Goal: Information Seeking & Learning: Learn about a topic

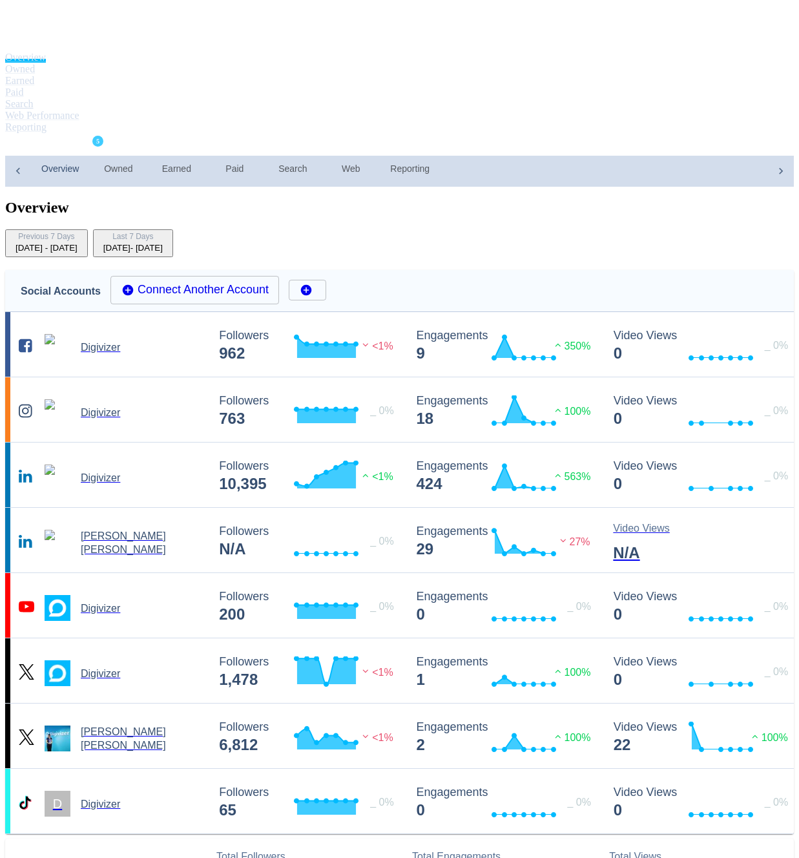
click at [34, 98] on link "Search" at bounding box center [19, 103] width 28 height 11
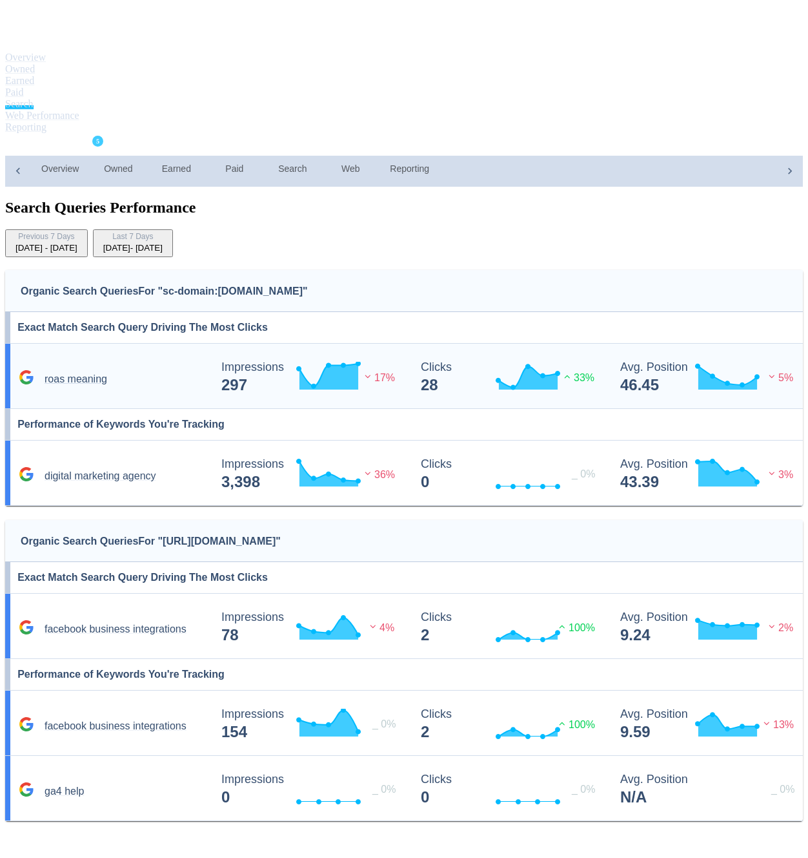
click at [192, 369] on div "roas meaning" at bounding box center [112, 378] width 194 height 18
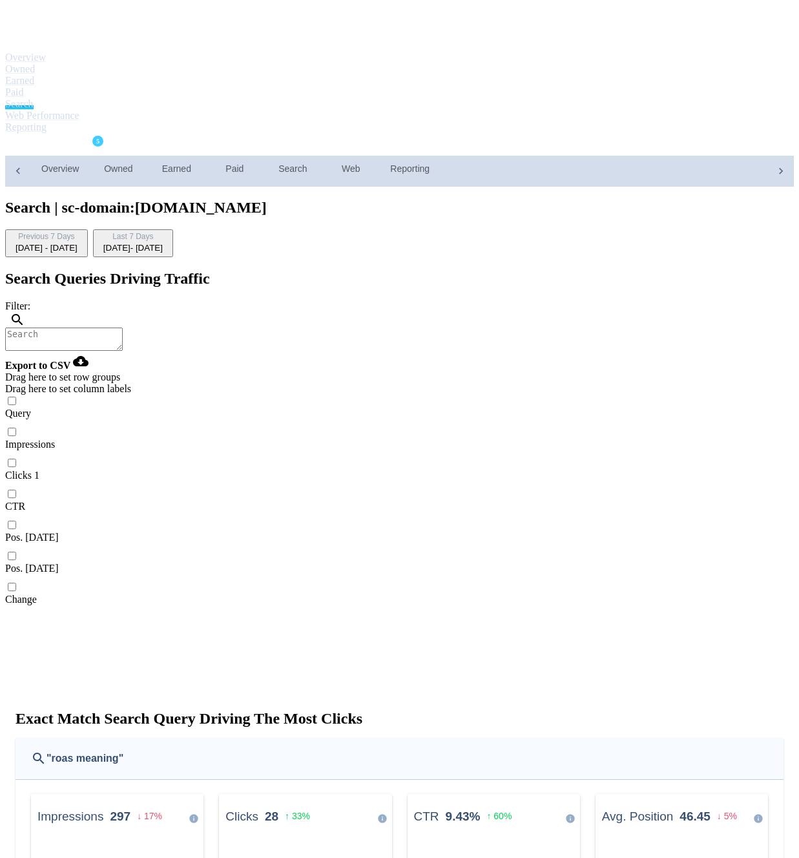
click at [163, 243] on div "[DATE] - [DATE]" at bounding box center [132, 248] width 59 height 10
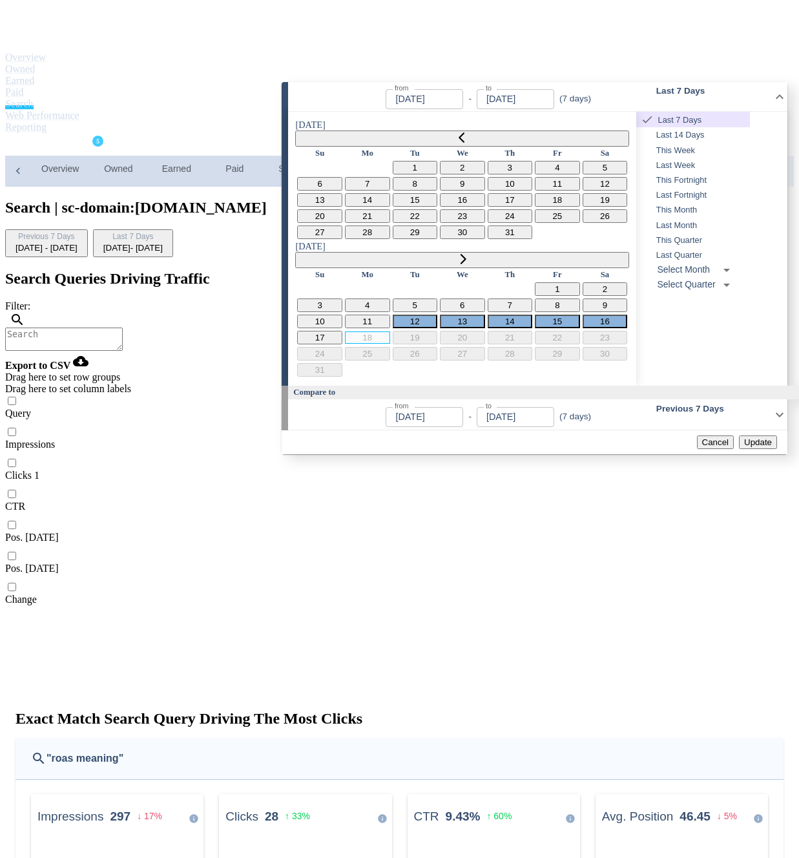
type input "[DATE]"
click at [457, 132] on icon "Go to previous month" at bounding box center [462, 137] width 10 height 10
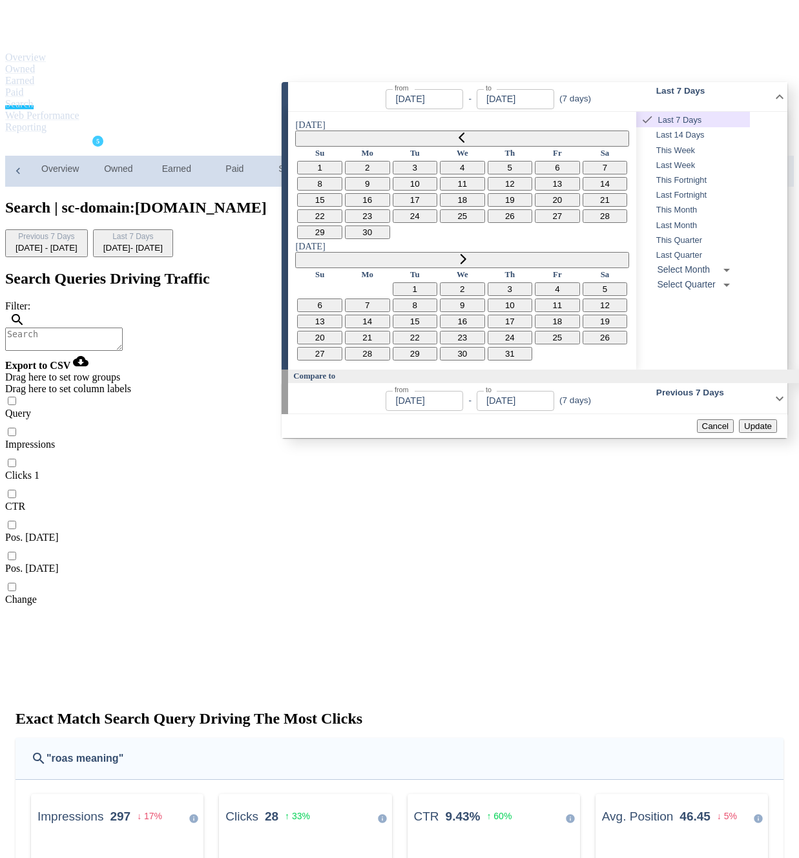
click at [457, 132] on icon "Go to previous month" at bounding box center [462, 137] width 10 height 10
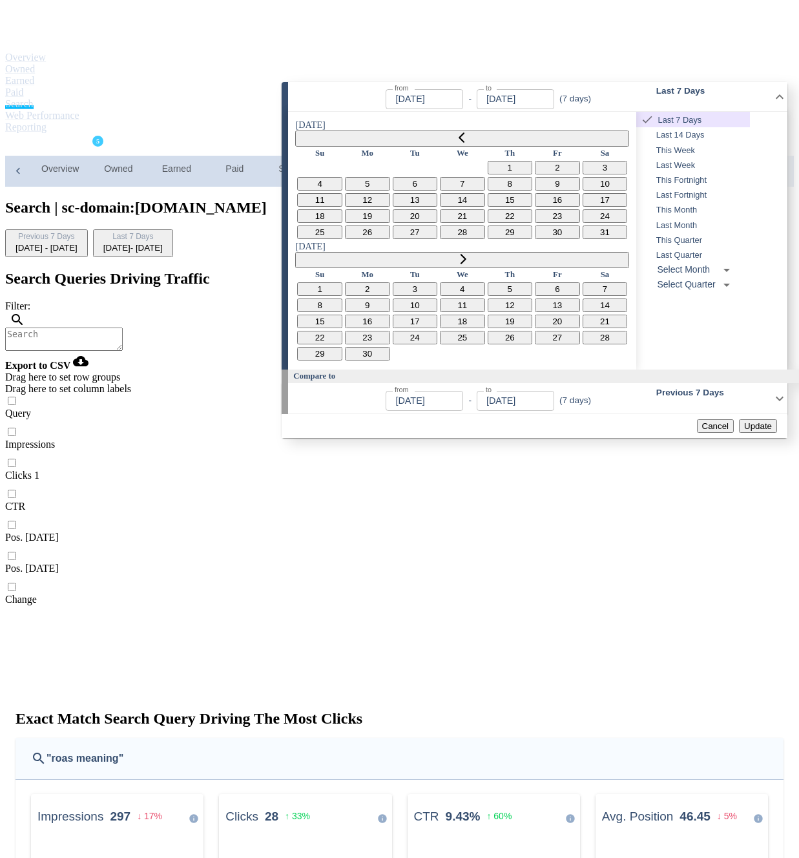
click at [457, 132] on icon "Go to previous month" at bounding box center [462, 137] width 10 height 10
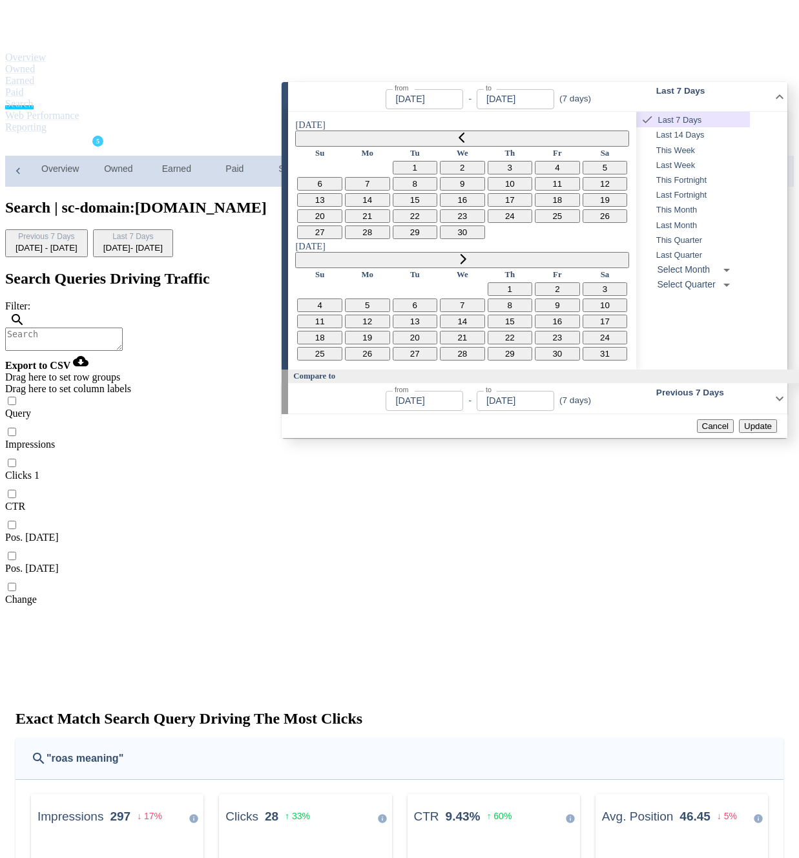
click at [457, 132] on icon "Go to previous month" at bounding box center [462, 137] width 10 height 10
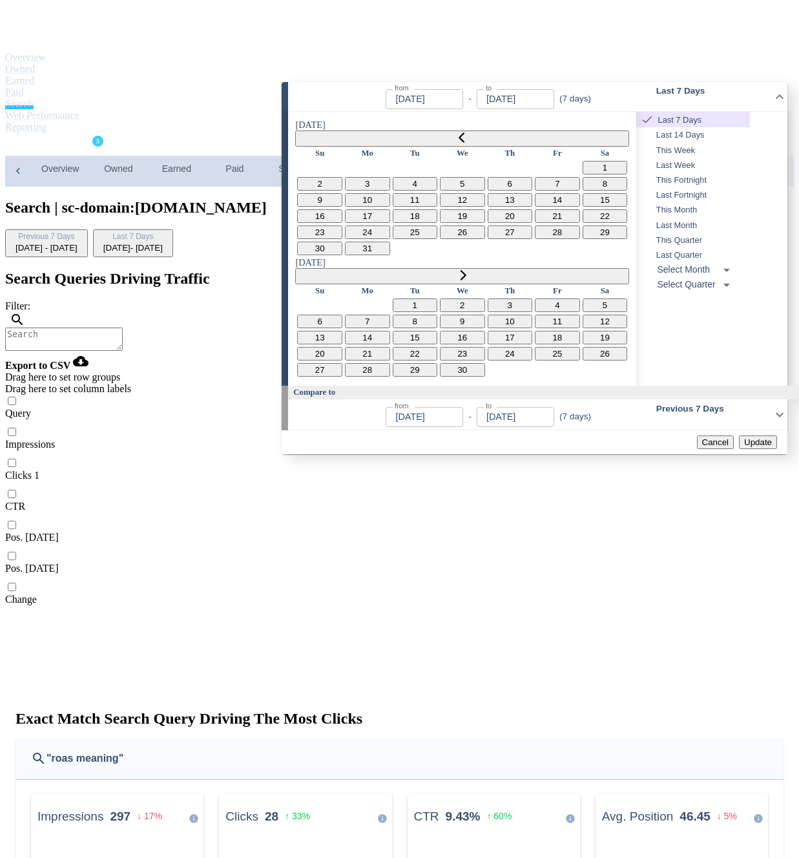
click at [457, 132] on icon "Go to previous month" at bounding box center [462, 137] width 10 height 10
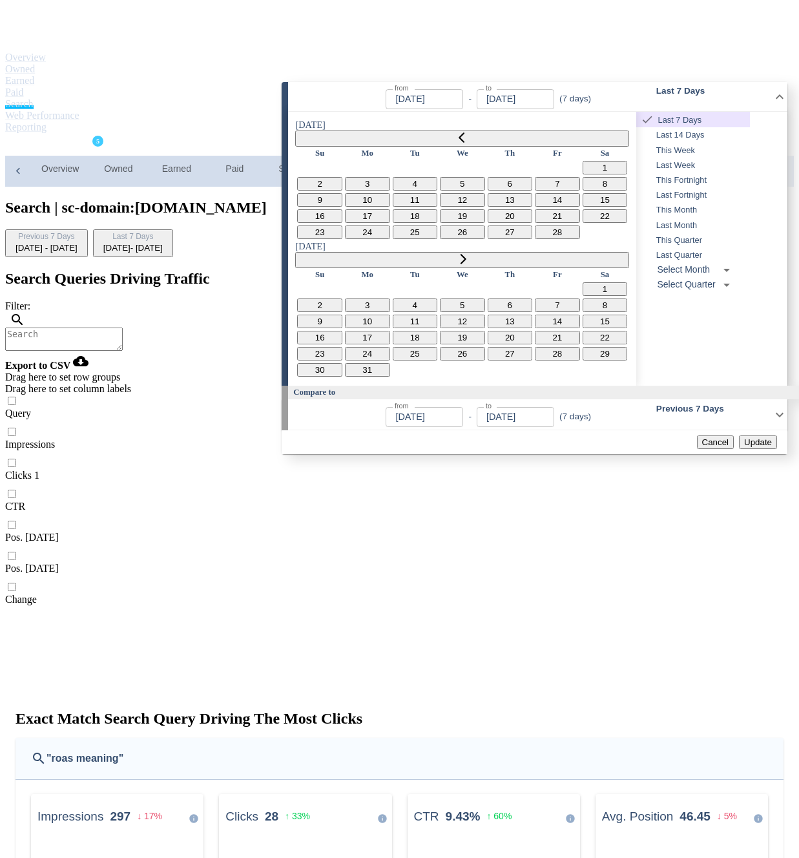
click at [457, 132] on icon "Go to previous month" at bounding box center [462, 137] width 10 height 10
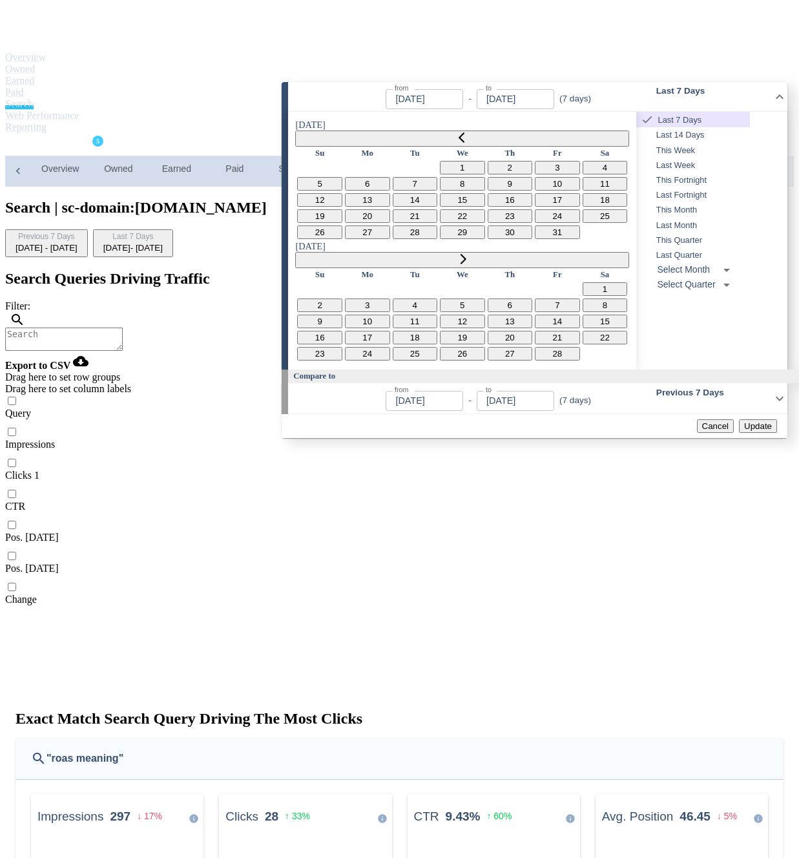
click at [488, 205] on button "16" at bounding box center [510, 200] width 45 height 14
type input "[DATE]"
click at [468, 254] on icon "Go to next month" at bounding box center [462, 259] width 10 height 10
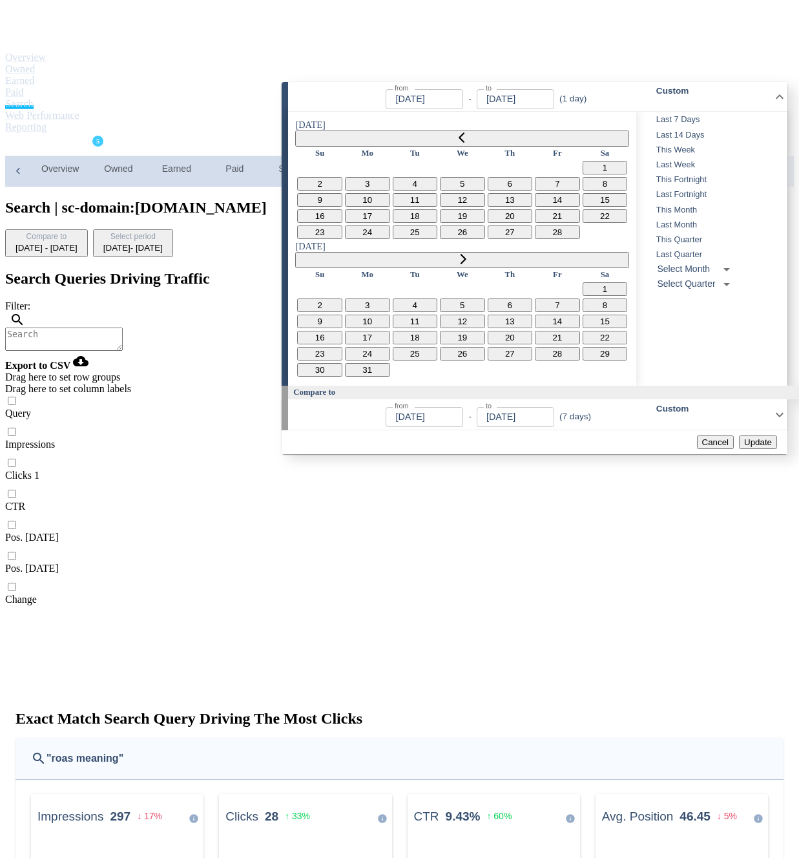
click at [468, 254] on icon "Go to next month" at bounding box center [462, 259] width 10 height 10
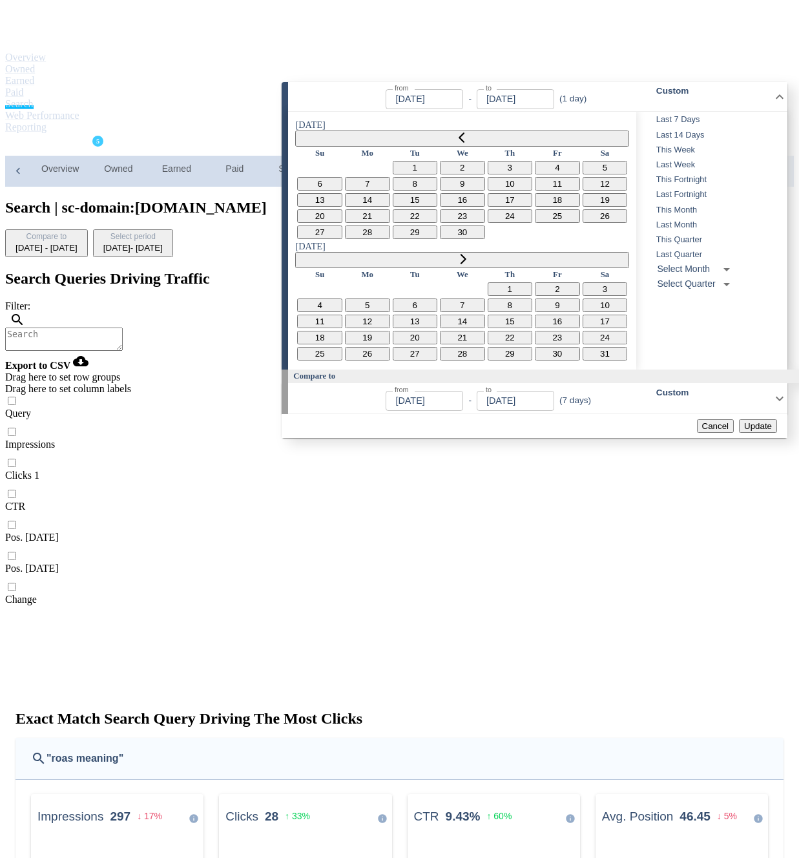
click at [468, 254] on icon "Go to next month" at bounding box center [462, 259] width 10 height 10
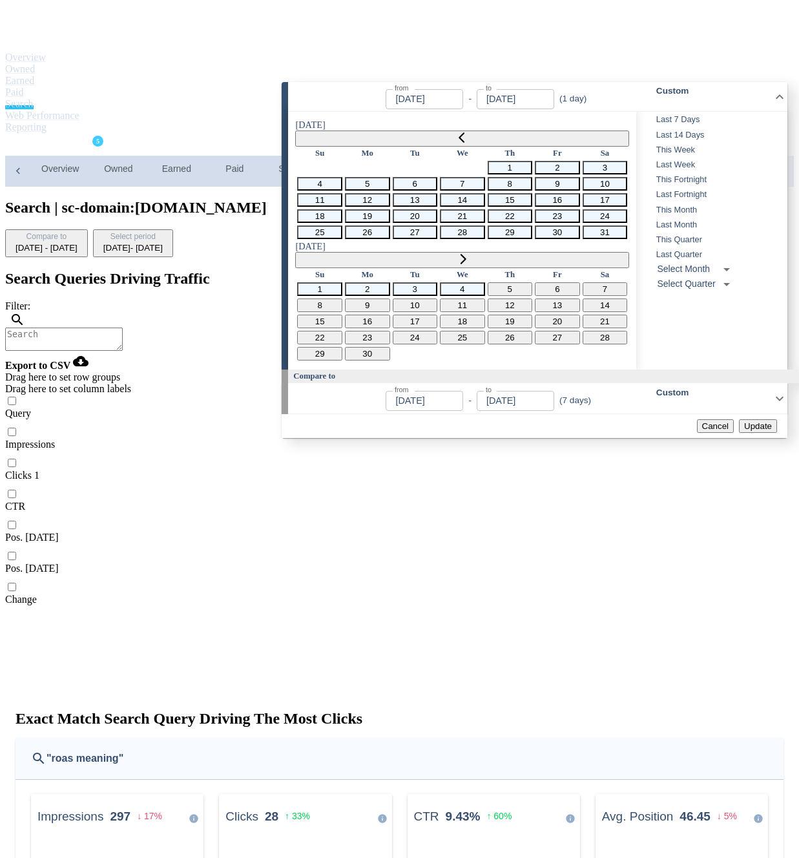
click at [485, 282] on button "4" at bounding box center [462, 289] width 45 height 14
type input "[DATE]"
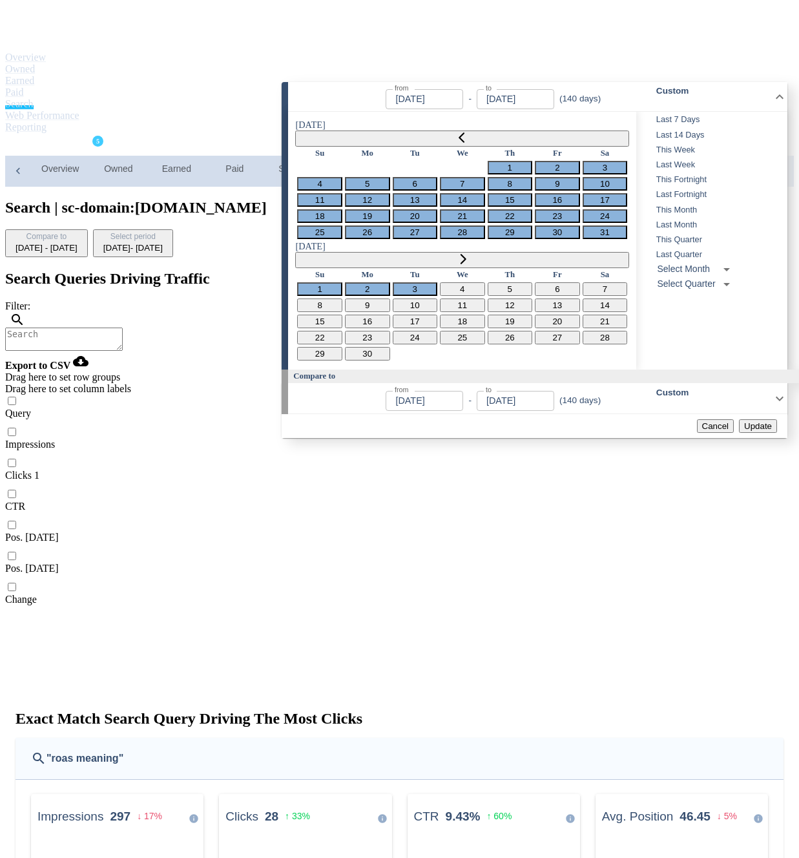
click at [761, 421] on span "Update" at bounding box center [758, 426] width 28 height 10
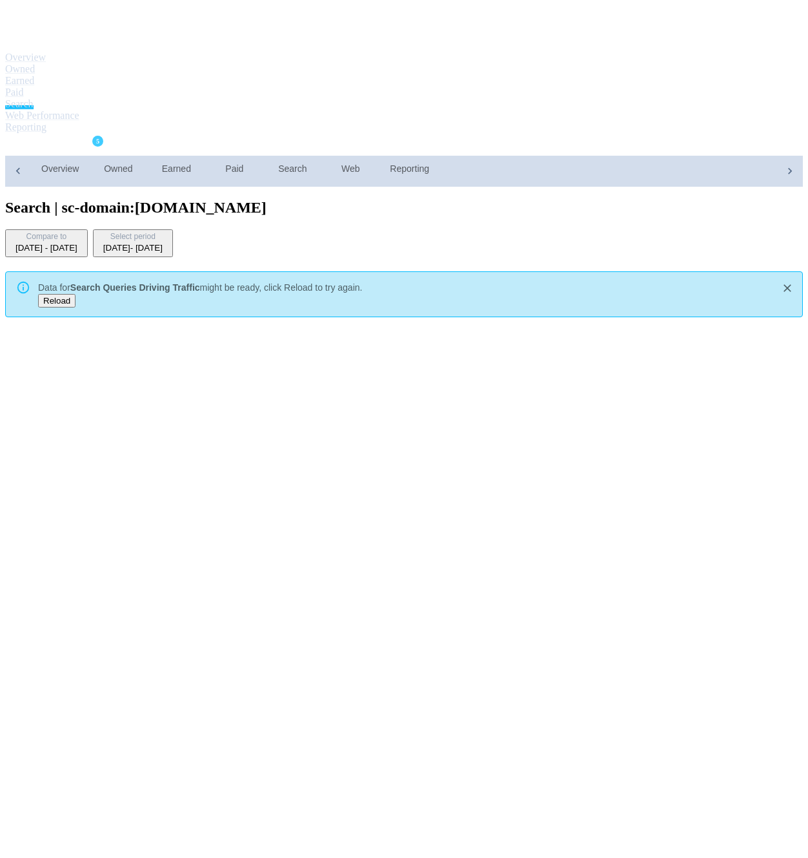
click at [58, 296] on span "Reload" at bounding box center [56, 301] width 27 height 10
click at [787, 282] on icon "Close" at bounding box center [787, 288] width 13 height 13
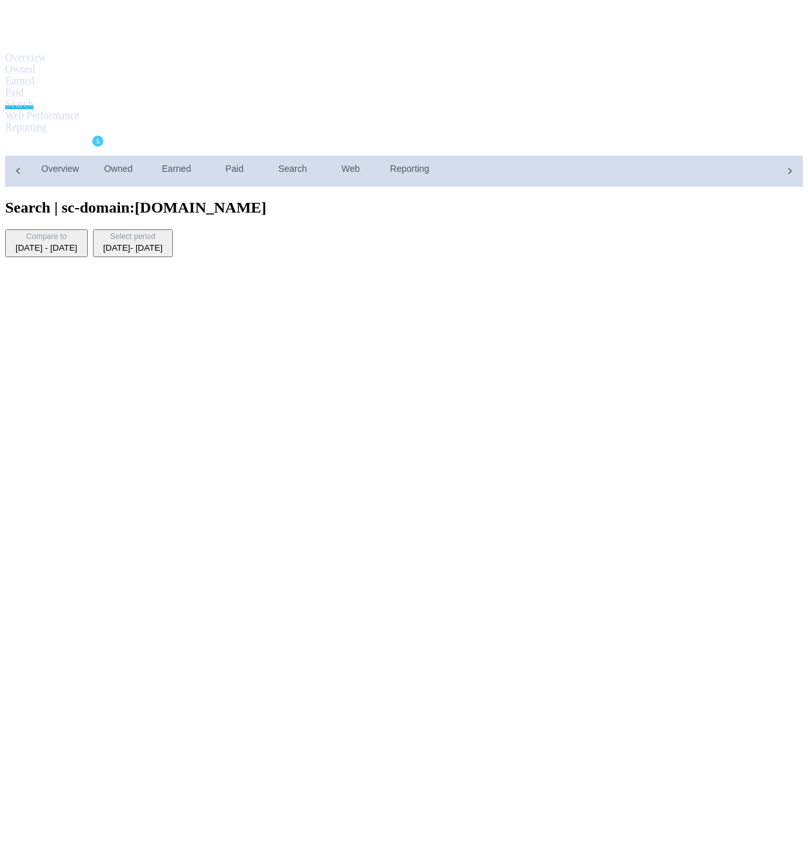
click at [83, 138] on span "expand_more" at bounding box center [74, 145] width 15 height 15
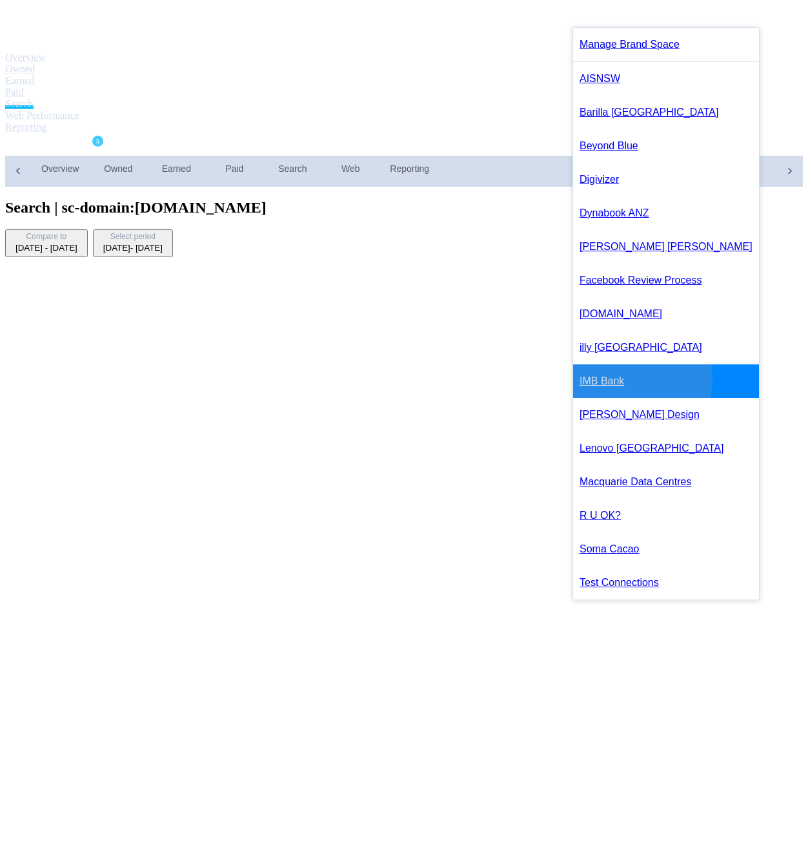
click at [621, 398] on link "IMB Bank" at bounding box center [666, 381] width 186 height 34
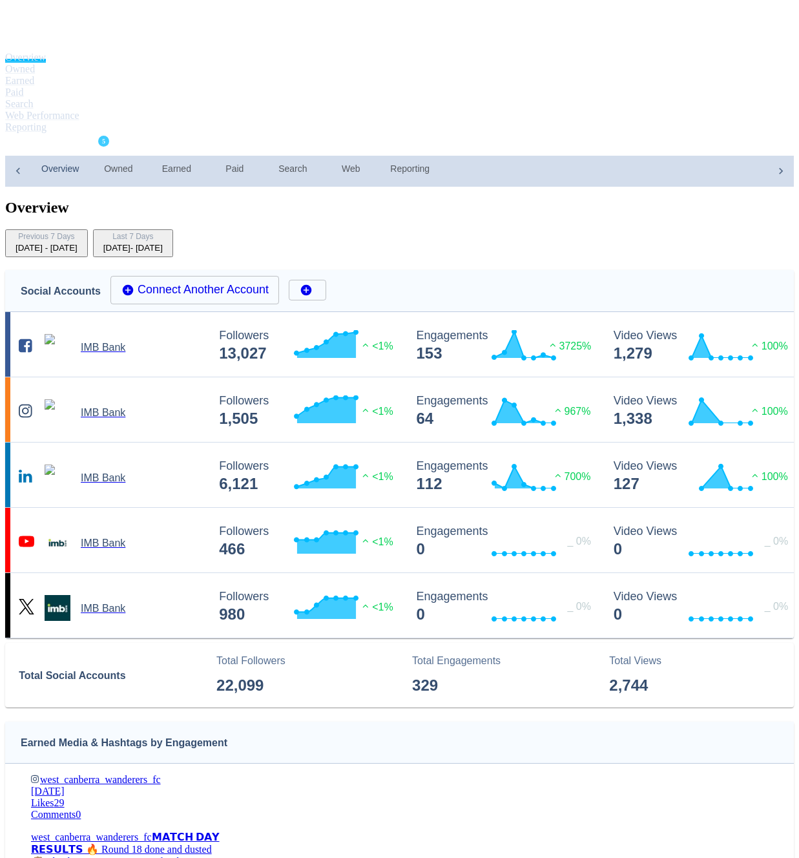
click at [163, 243] on div "[DATE] - [DATE]" at bounding box center [132, 248] width 59 height 10
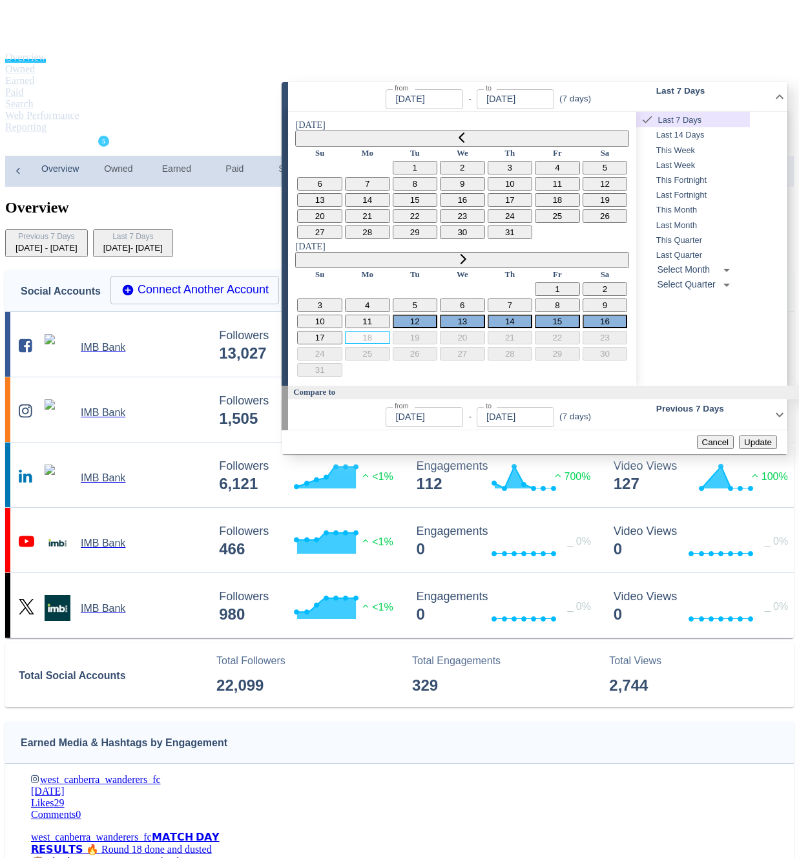
click at [706, 246] on span "This Quarter" at bounding box center [693, 240] width 114 height 12
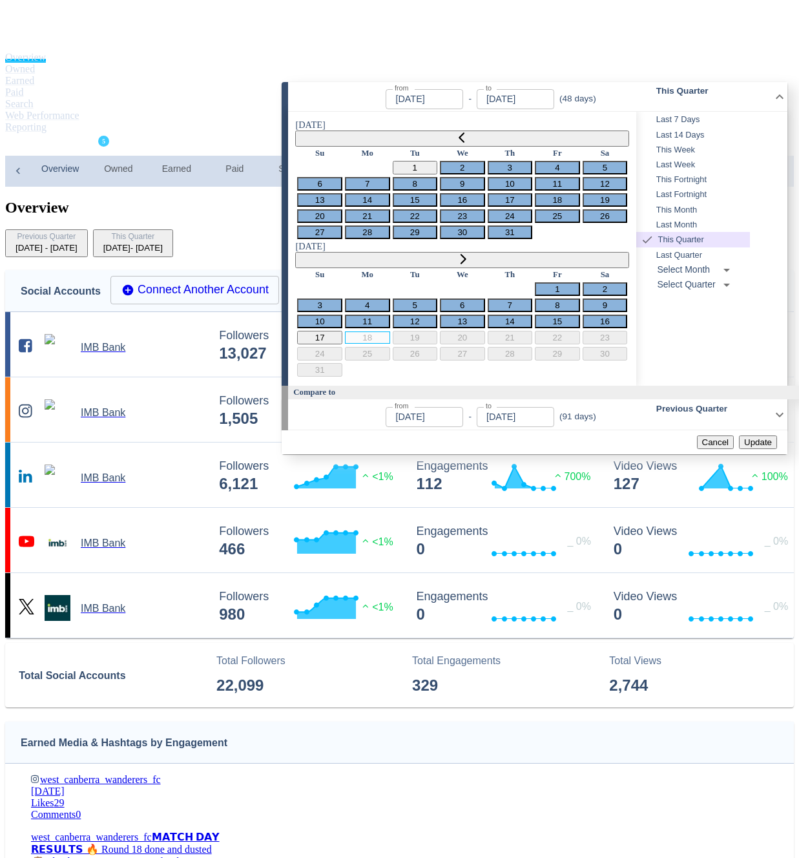
type input "[DATE]"
click at [763, 437] on span "Update" at bounding box center [758, 442] width 28 height 10
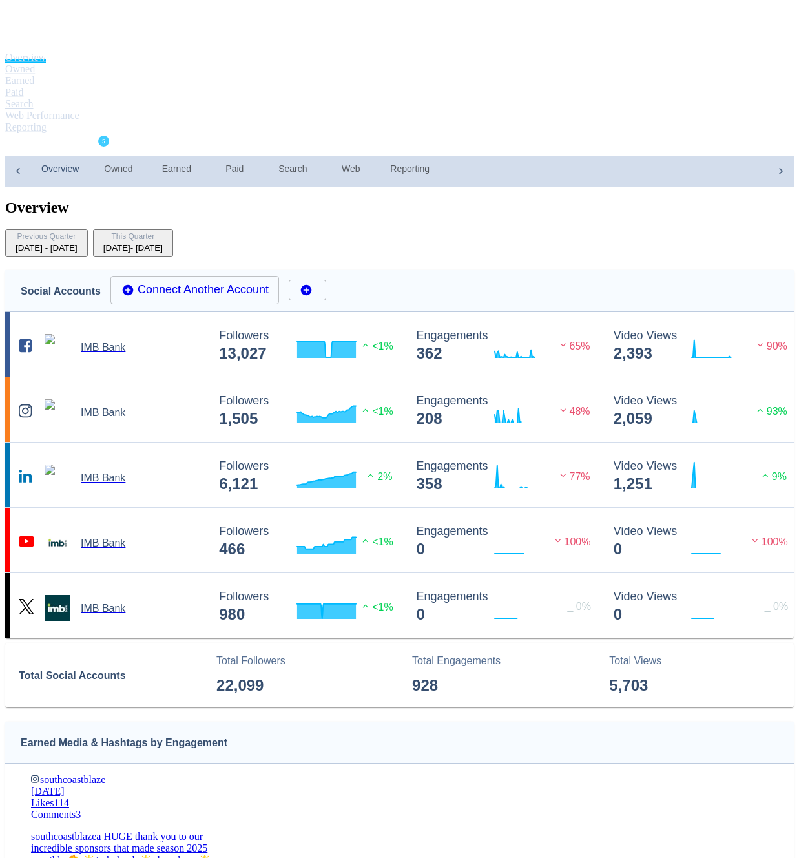
click at [34, 98] on link "Search" at bounding box center [19, 103] width 28 height 11
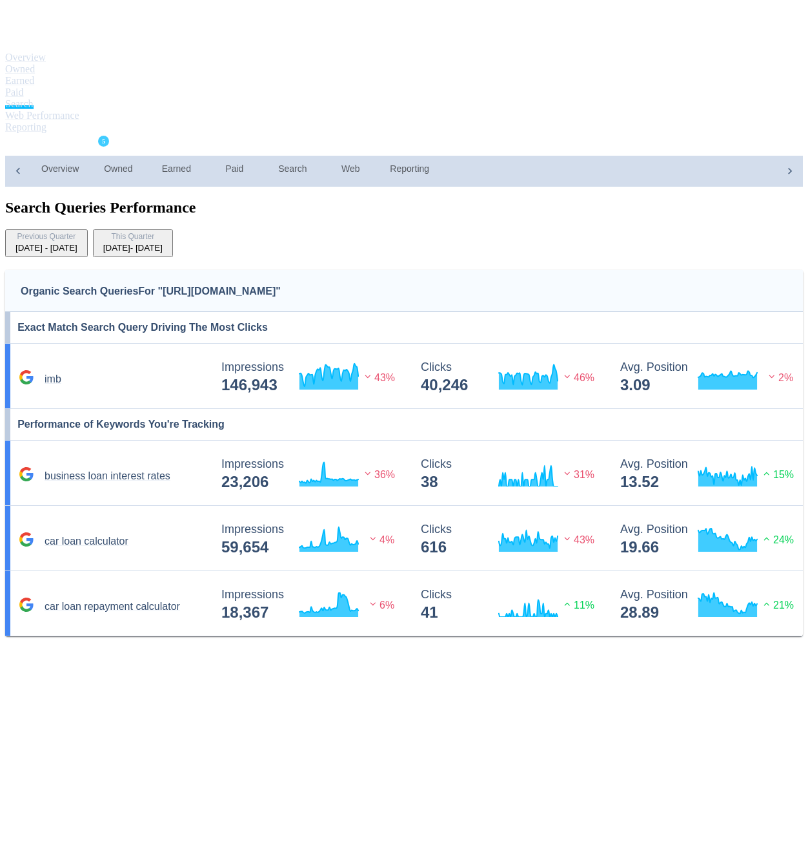
click at [163, 243] on div "[DATE] - [DATE]" at bounding box center [132, 248] width 59 height 10
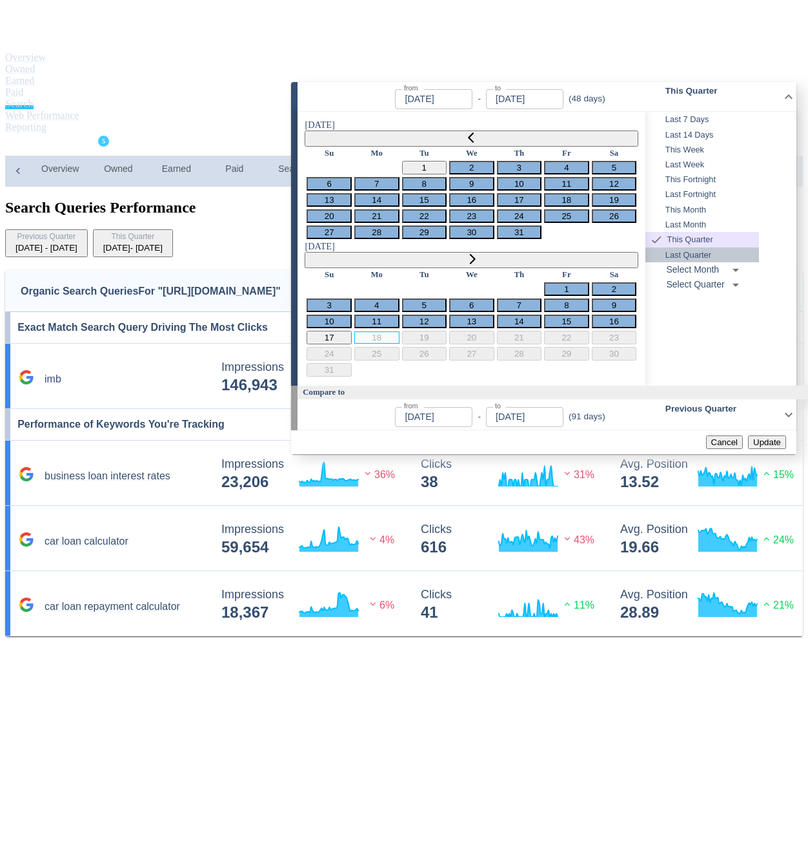
click at [714, 261] on span "Last Quarter" at bounding box center [703, 255] width 114 height 12
type input "[DATE]"
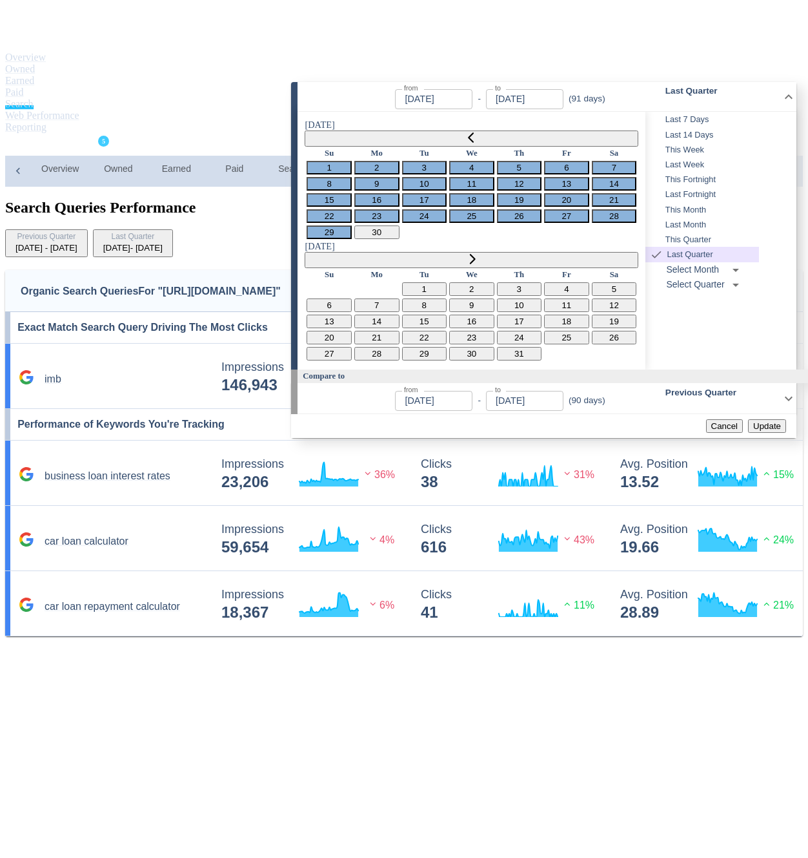
click at [762, 419] on button "Update" at bounding box center [767, 426] width 38 height 14
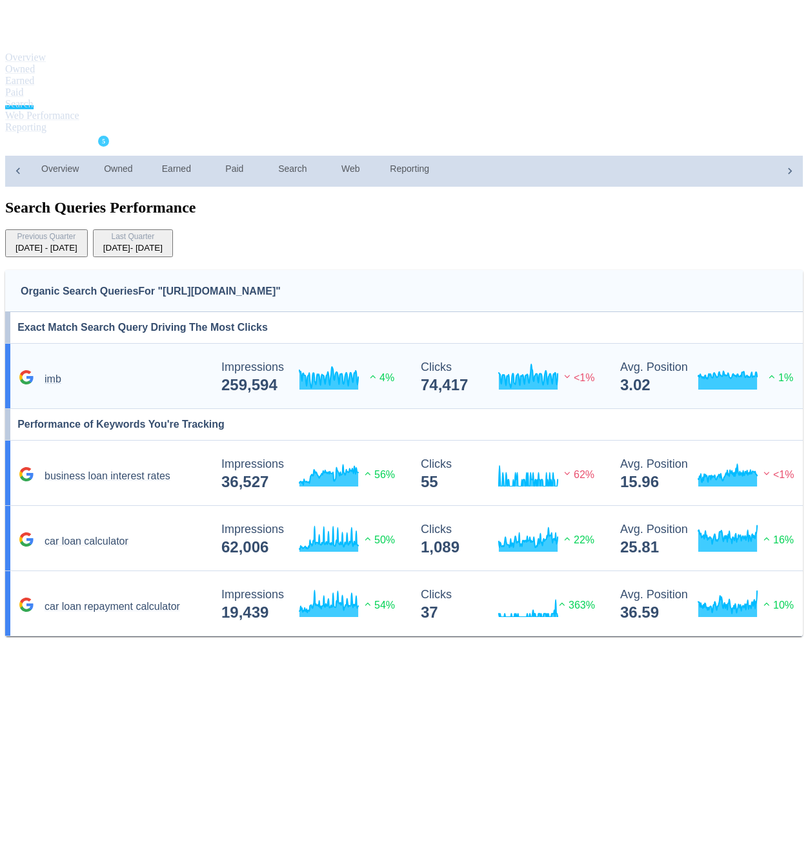
click at [183, 369] on div "imb" at bounding box center [112, 378] width 194 height 18
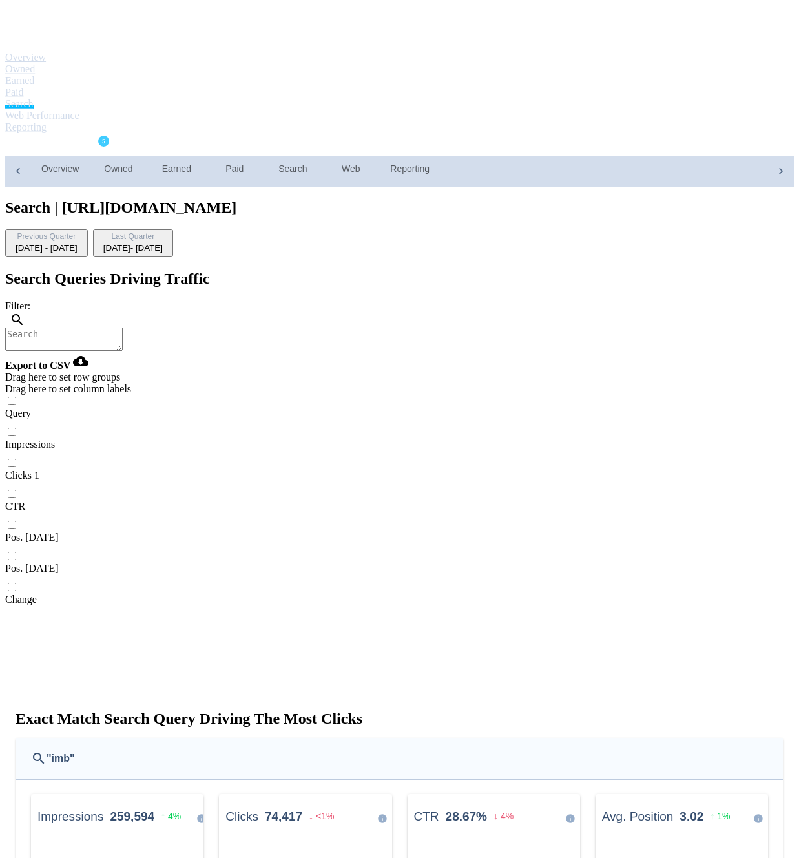
click at [46, 52] on link "Overview" at bounding box center [25, 57] width 41 height 11
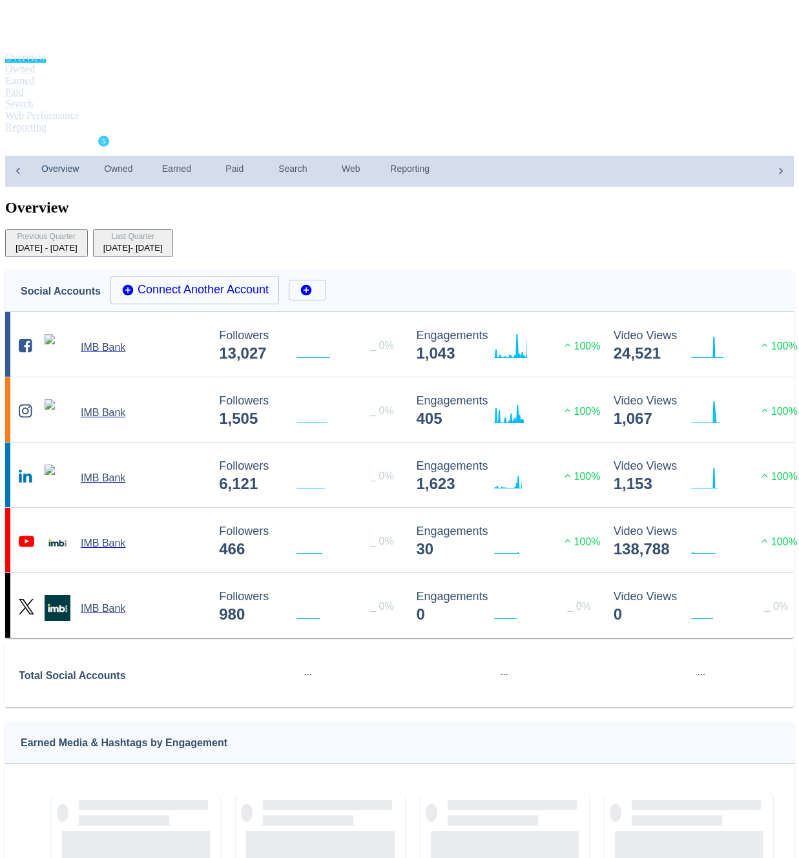
click at [163, 232] on div "Last Quarter" at bounding box center [132, 237] width 59 height 11
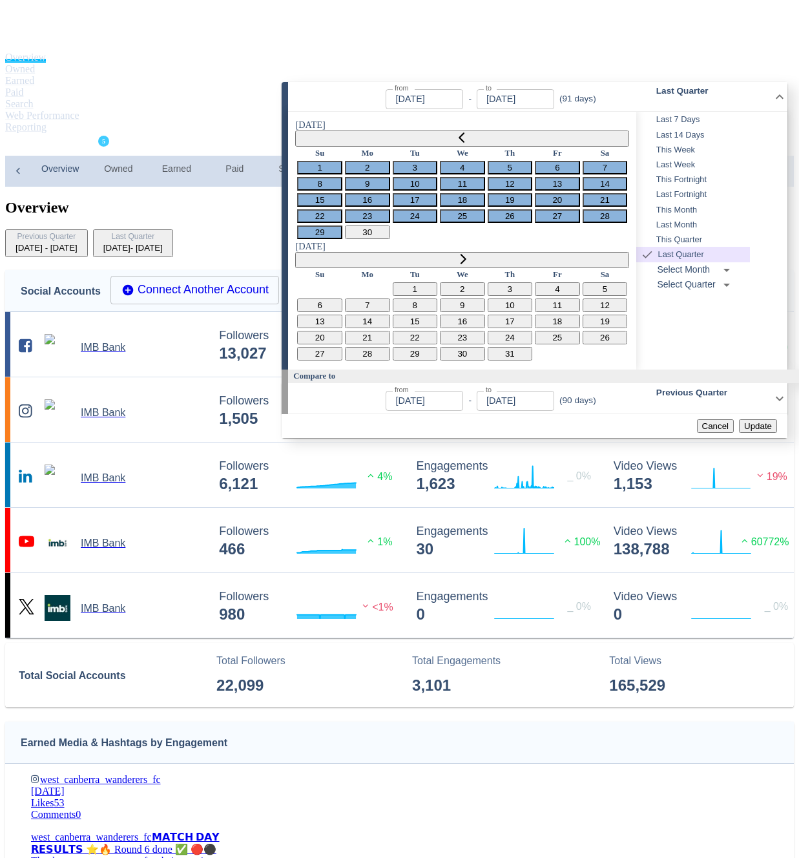
type input "[DATE]"
click at [295, 134] on button "Go to previous month" at bounding box center [462, 138] width 334 height 16
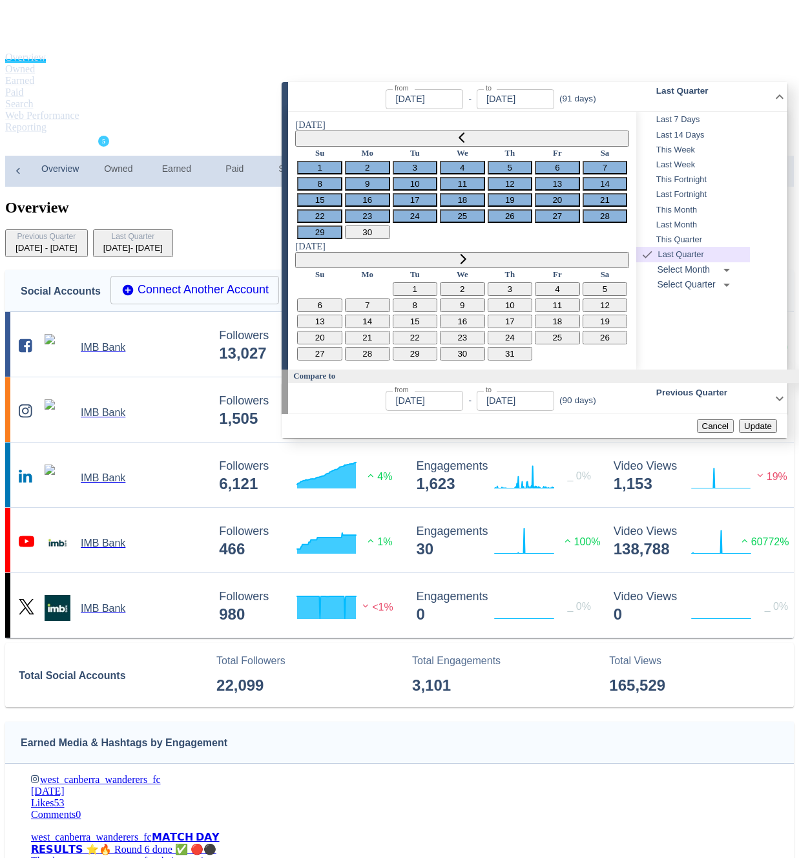
click at [295, 134] on button "Go to previous month" at bounding box center [462, 138] width 334 height 16
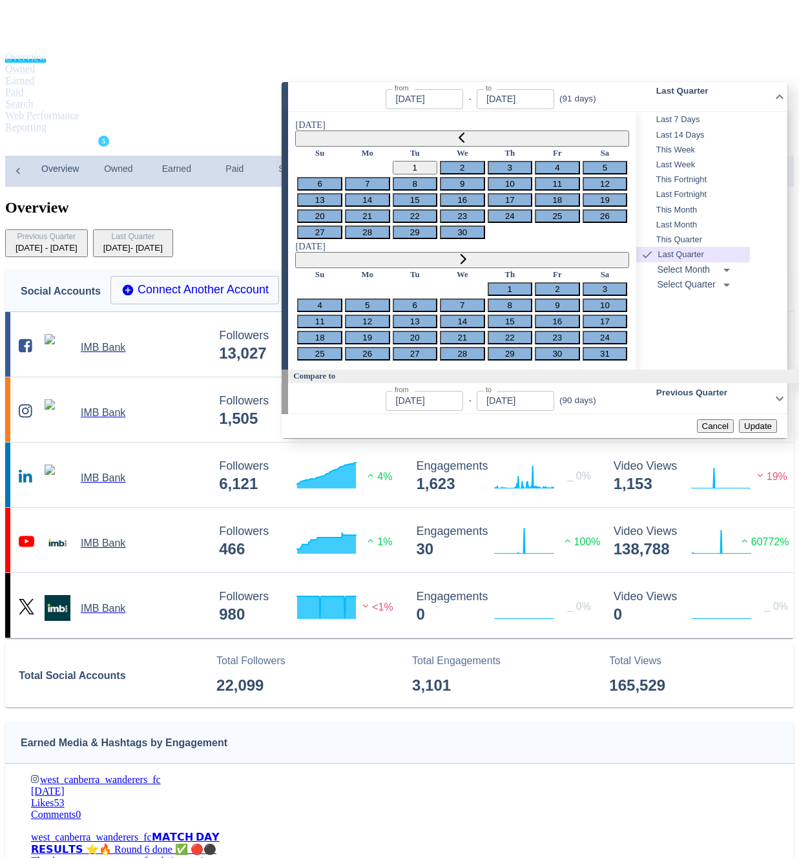
click at [295, 134] on button "Go to previous month" at bounding box center [462, 138] width 334 height 16
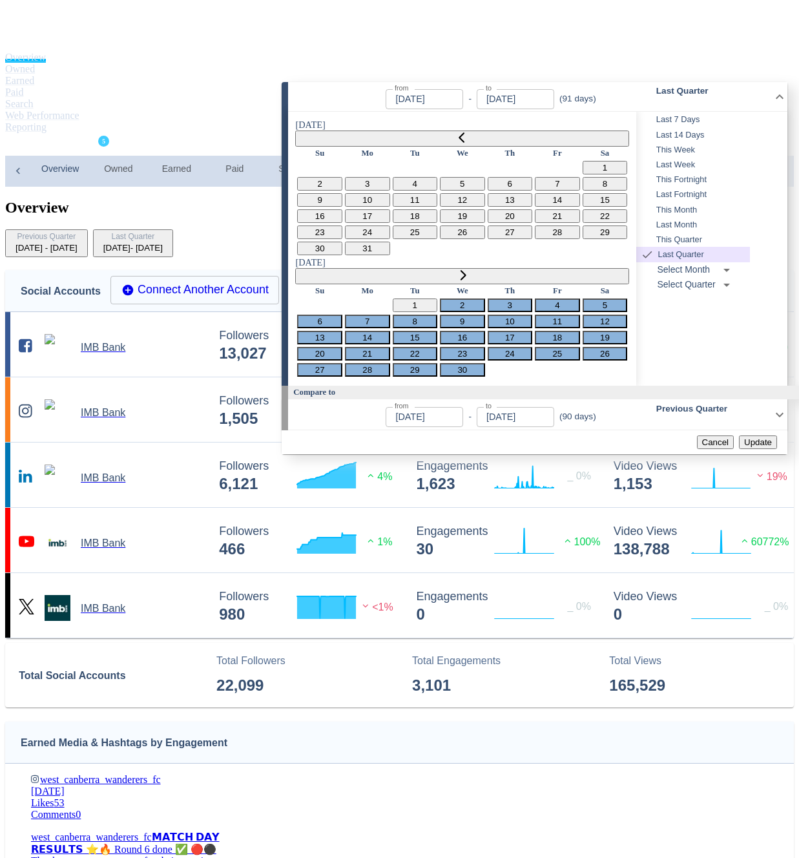
click at [488, 206] on button "13" at bounding box center [510, 200] width 45 height 14
type input "[DATE]"
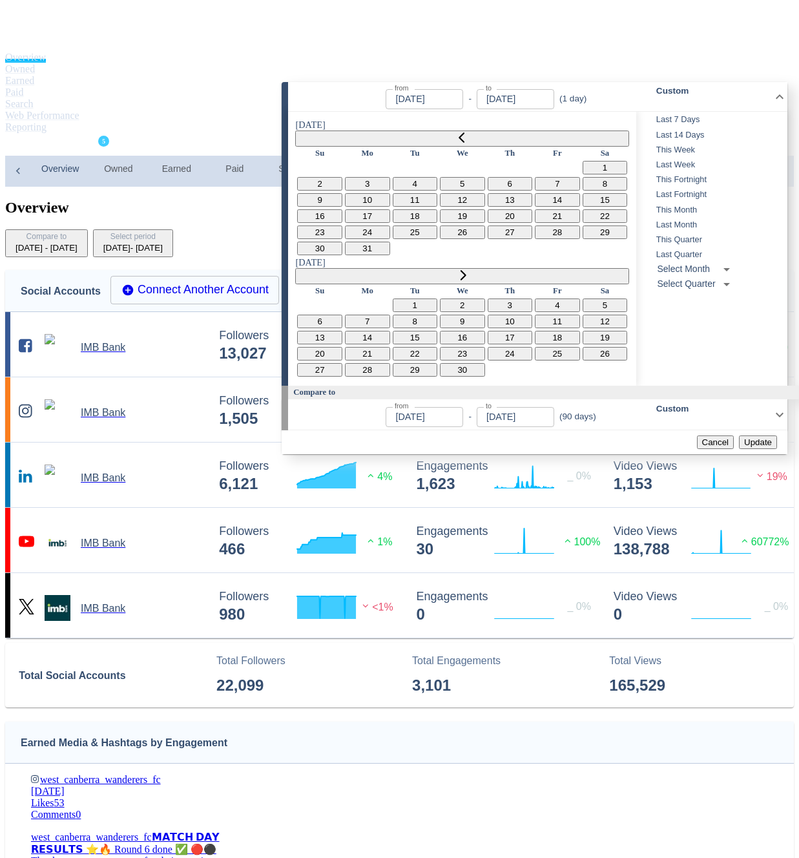
click at [466, 270] on icon "Go to next month" at bounding box center [463, 275] width 6 height 10
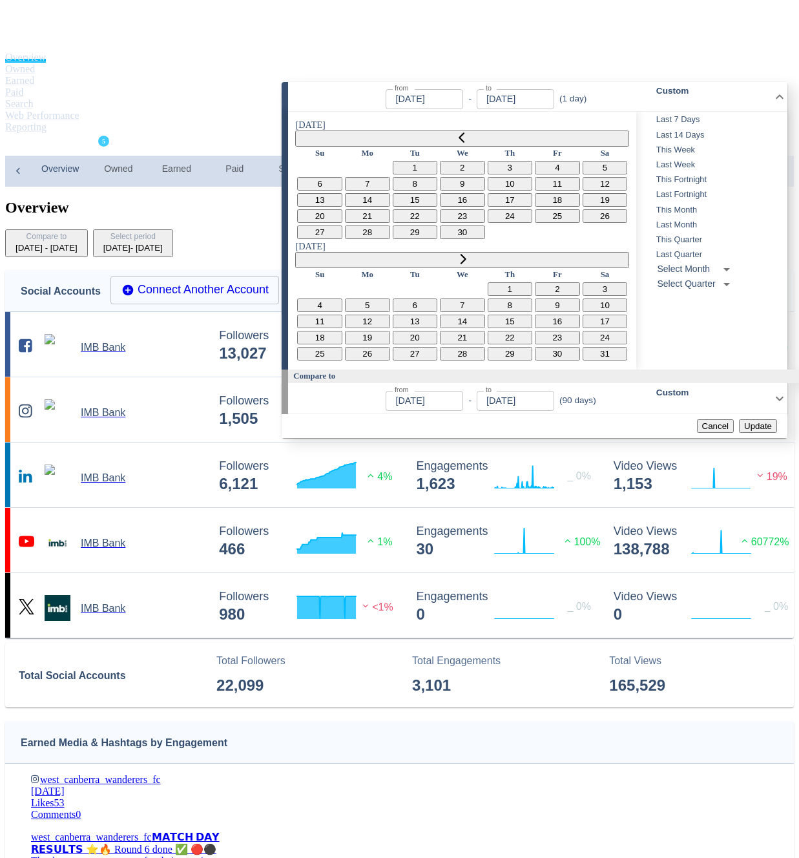
click at [466, 254] on icon "Go to next month" at bounding box center [463, 259] width 6 height 10
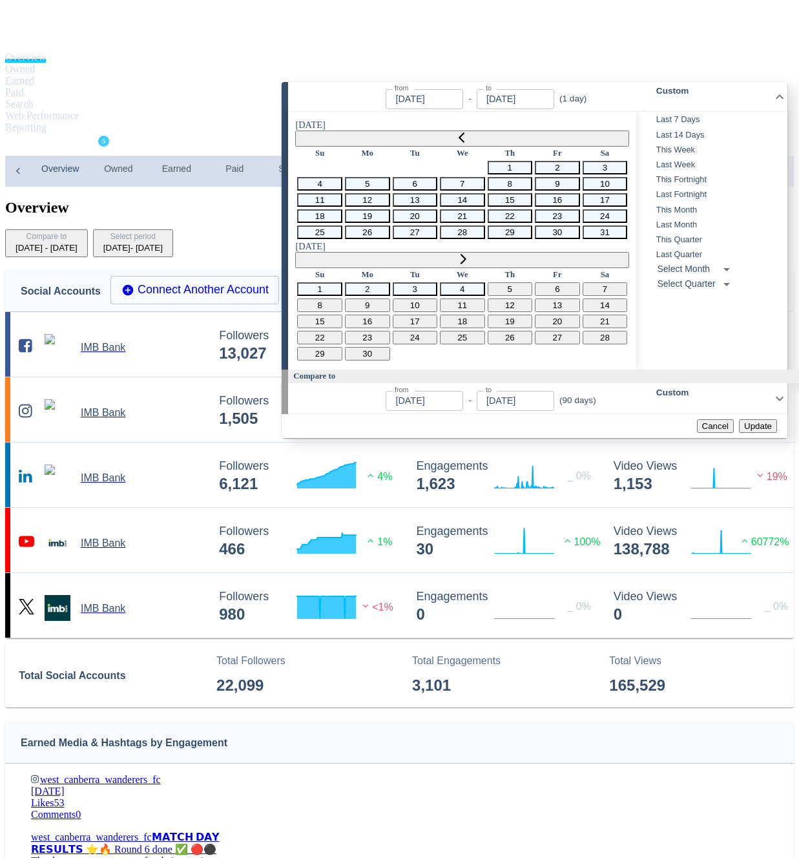
click at [485, 282] on button "4" at bounding box center [462, 289] width 45 height 14
type input "[DATE]"
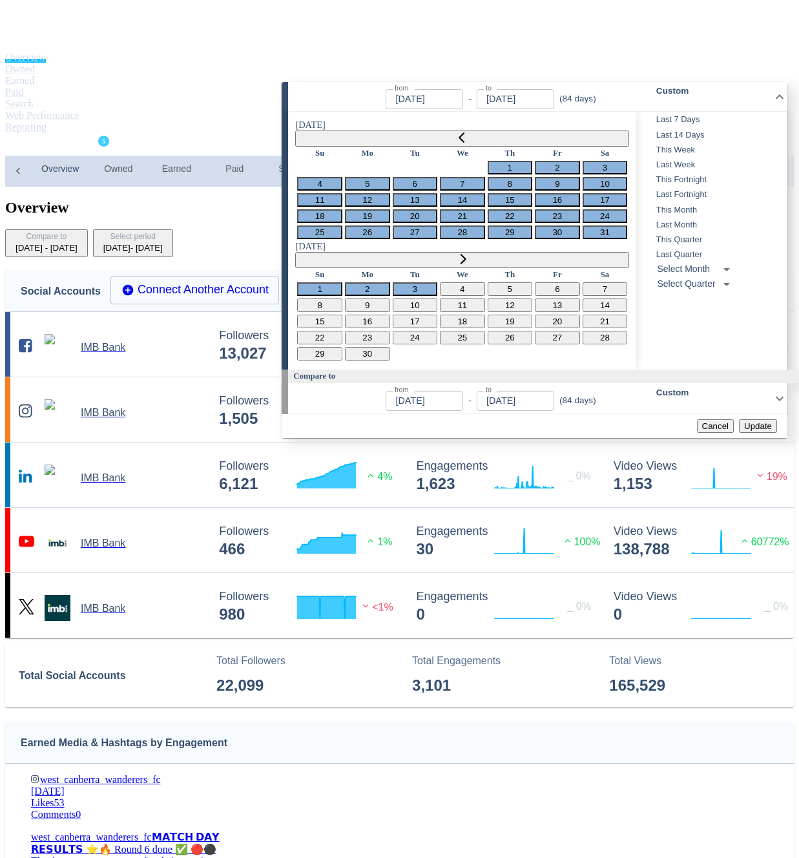
click at [755, 421] on span "Update" at bounding box center [758, 426] width 28 height 10
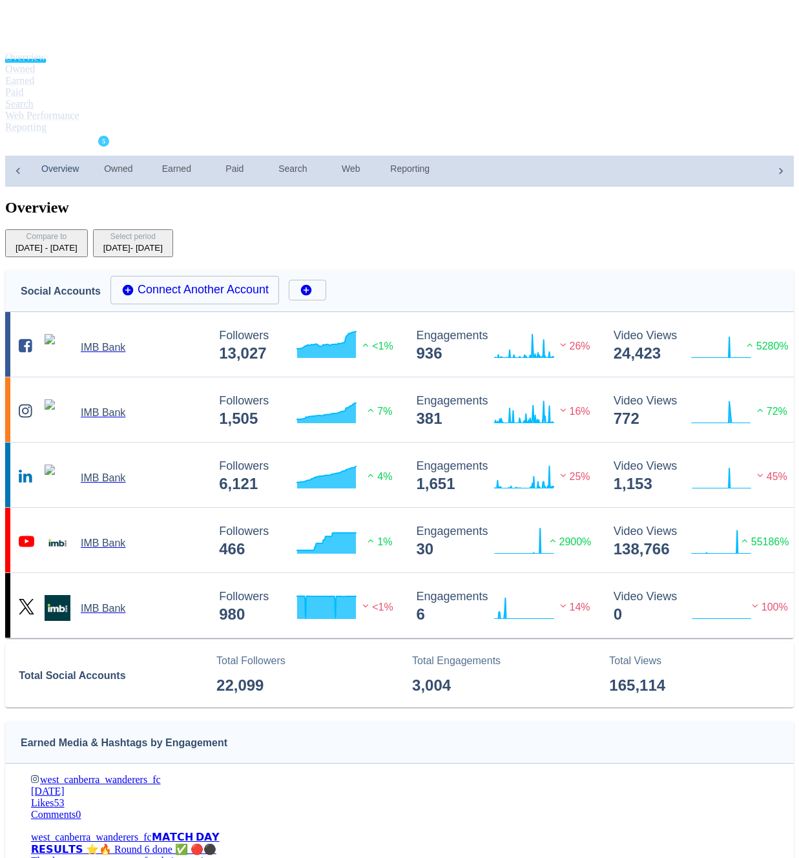
click at [34, 98] on link "Search" at bounding box center [19, 103] width 28 height 11
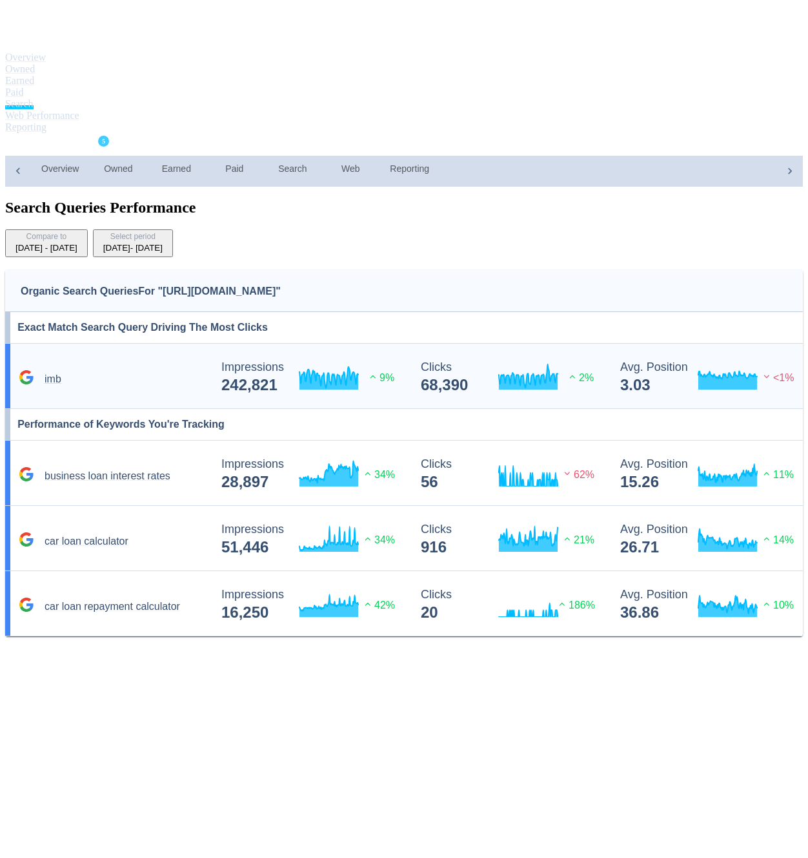
click at [158, 344] on div "imb Created with Highcharts 10.3.3 Impressions 242,821 9% Created with Highchar…" at bounding box center [406, 376] width 803 height 65
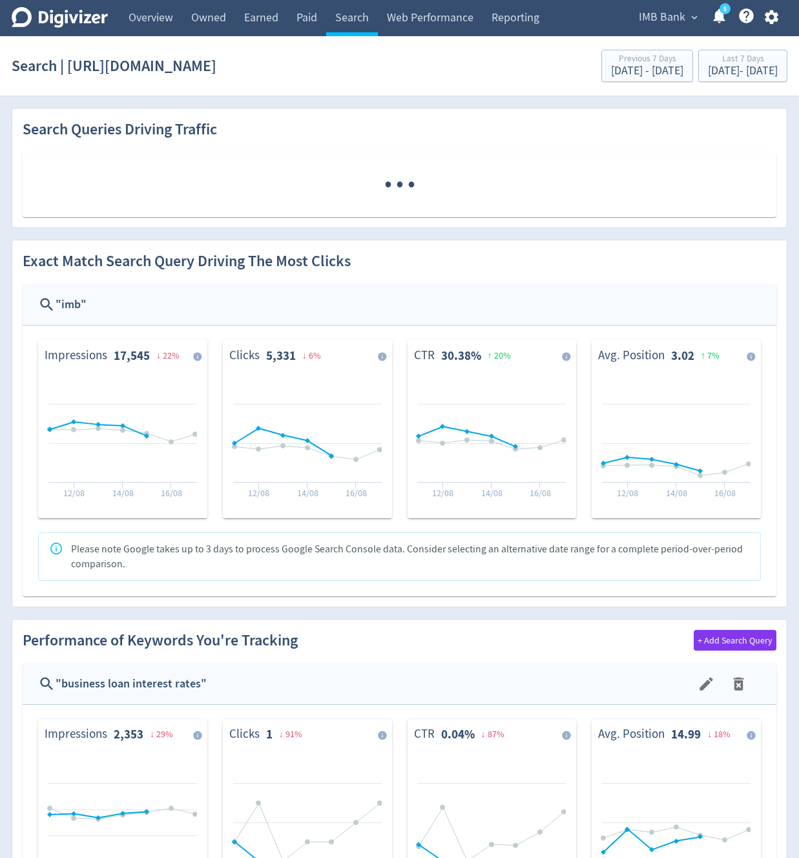
click at [714, 72] on div "[DATE] - [DATE]" at bounding box center [743, 71] width 70 height 12
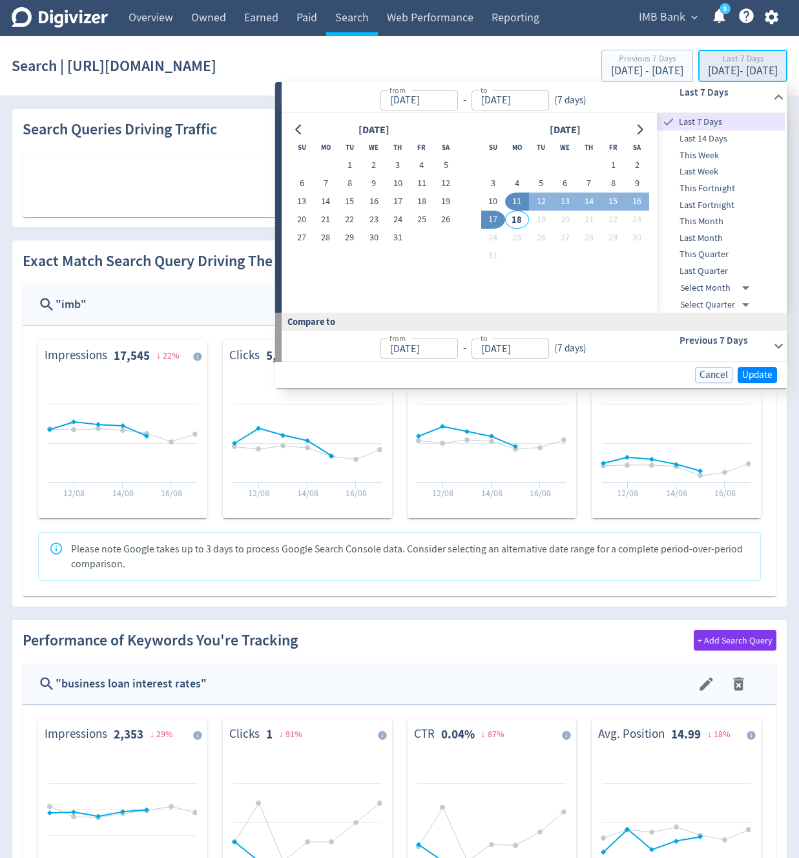
type input "[DATE]"
click at [296, 125] on icon "Go to previous month" at bounding box center [299, 130] width 10 height 10
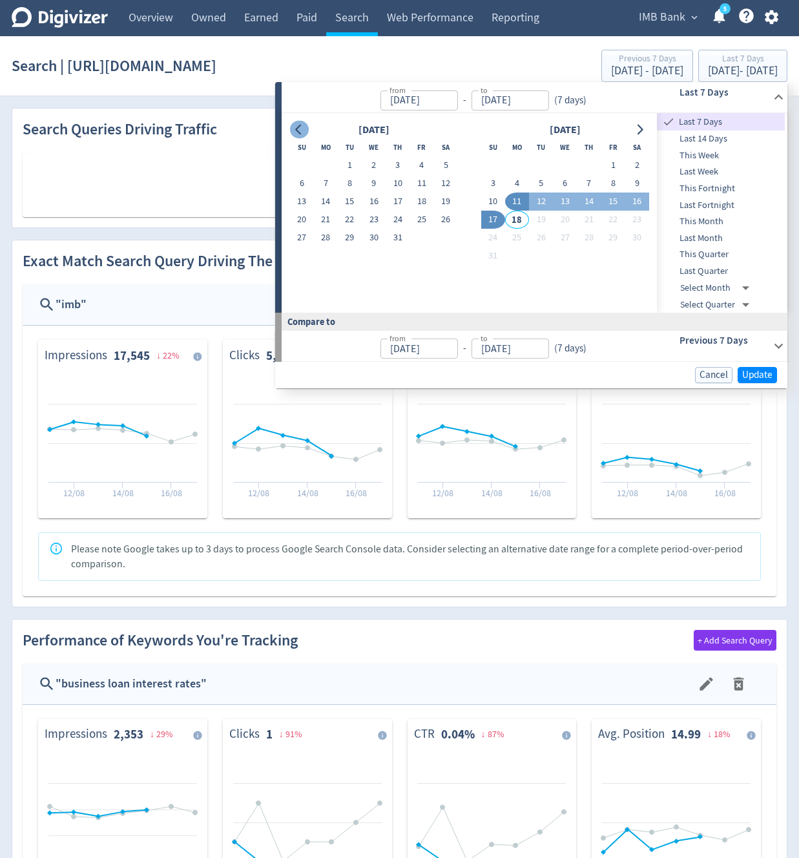
click at [296, 125] on icon "Go to previous month" at bounding box center [299, 130] width 10 height 10
click at [297, 125] on icon "Go to previous month" at bounding box center [299, 130] width 10 height 10
click at [400, 199] on button "13" at bounding box center [398, 201] width 24 height 18
type input "[DATE]"
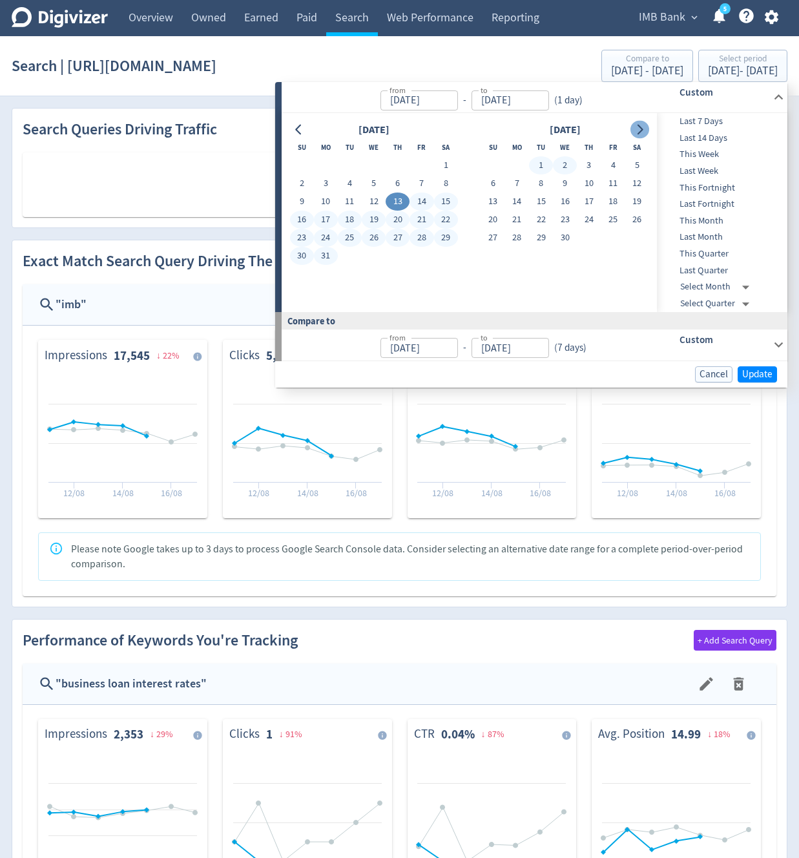
click at [639, 125] on icon "Go to next month" at bounding box center [639, 130] width 10 height 10
click at [378, 165] on button "4" at bounding box center [374, 165] width 24 height 18
type input "[DATE]"
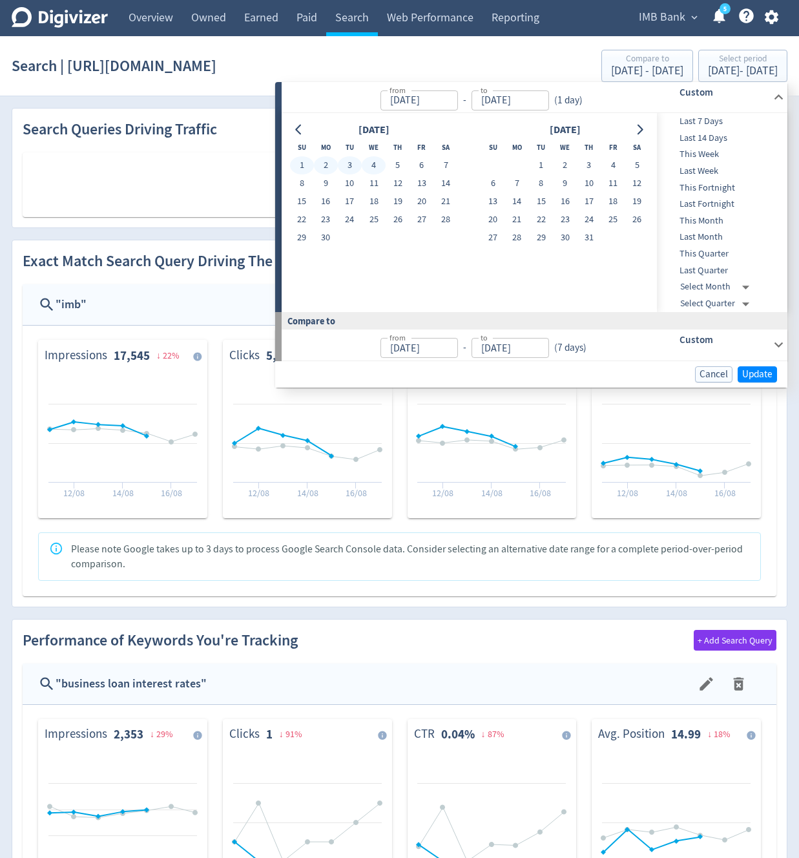
type input "[DATE]"
click at [763, 377] on span "Update" at bounding box center [757, 374] width 30 height 10
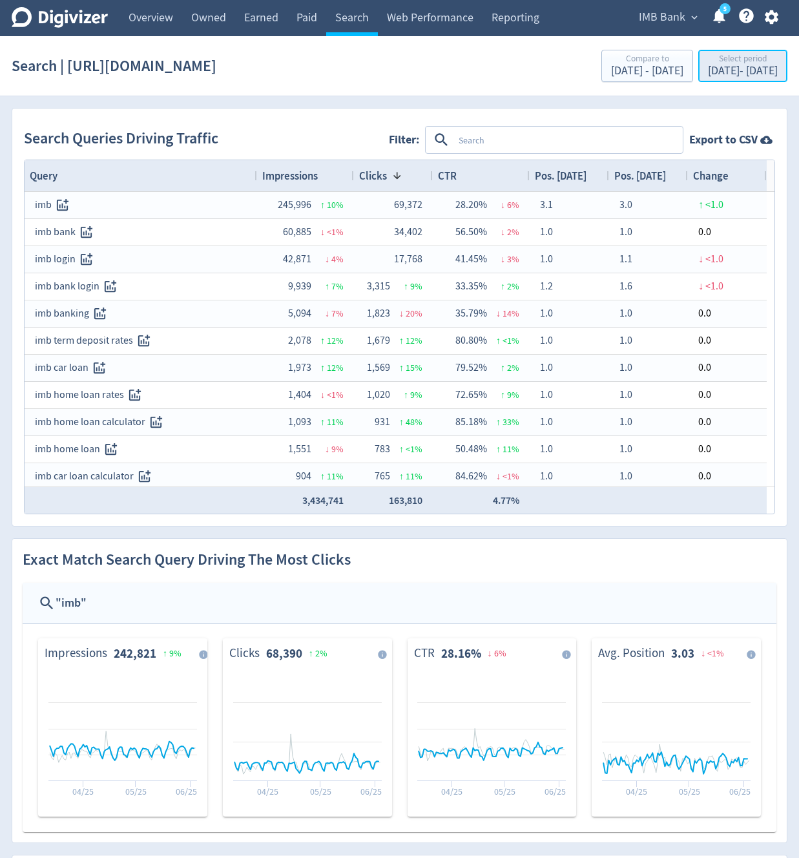
click at [709, 63] on div "Select period" at bounding box center [743, 59] width 70 height 11
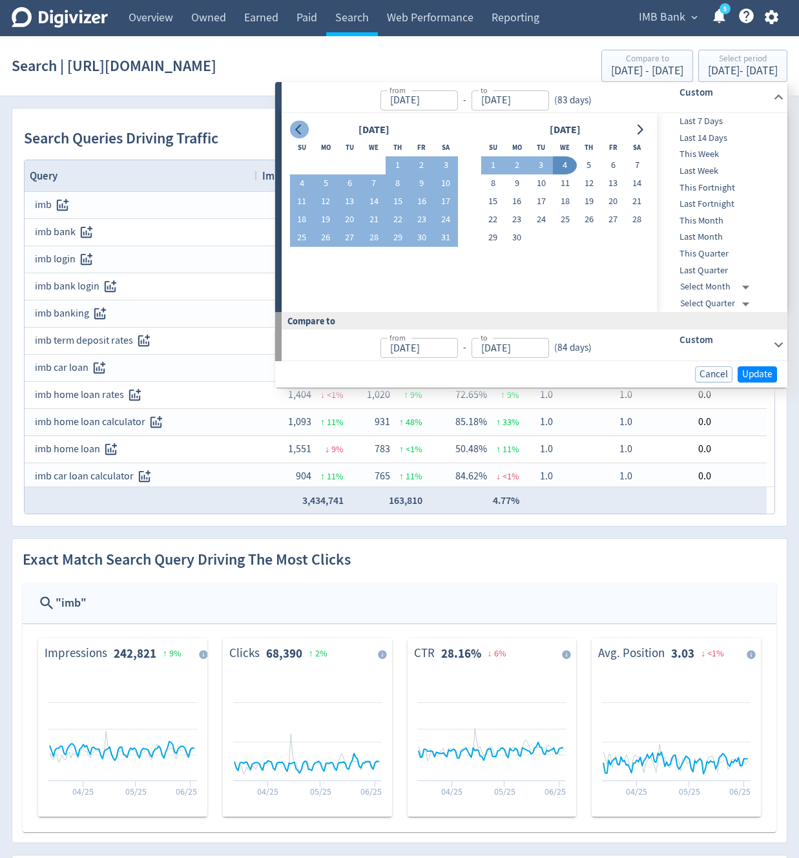
click at [302, 130] on icon "Go to previous month" at bounding box center [299, 130] width 10 height 10
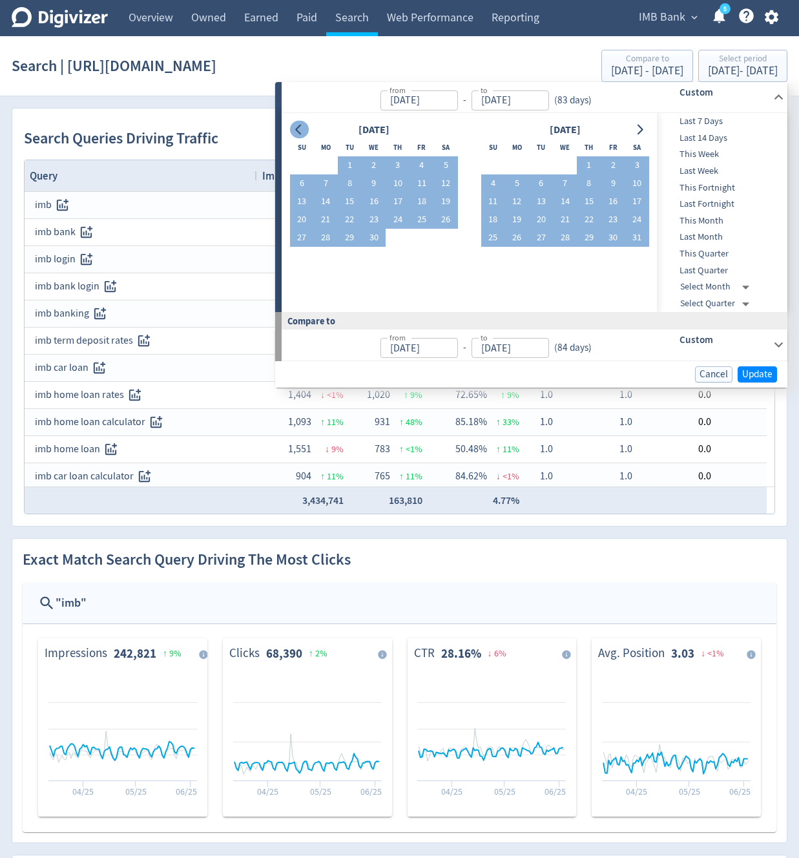
click at [302, 130] on icon "Go to previous month" at bounding box center [299, 130] width 10 height 10
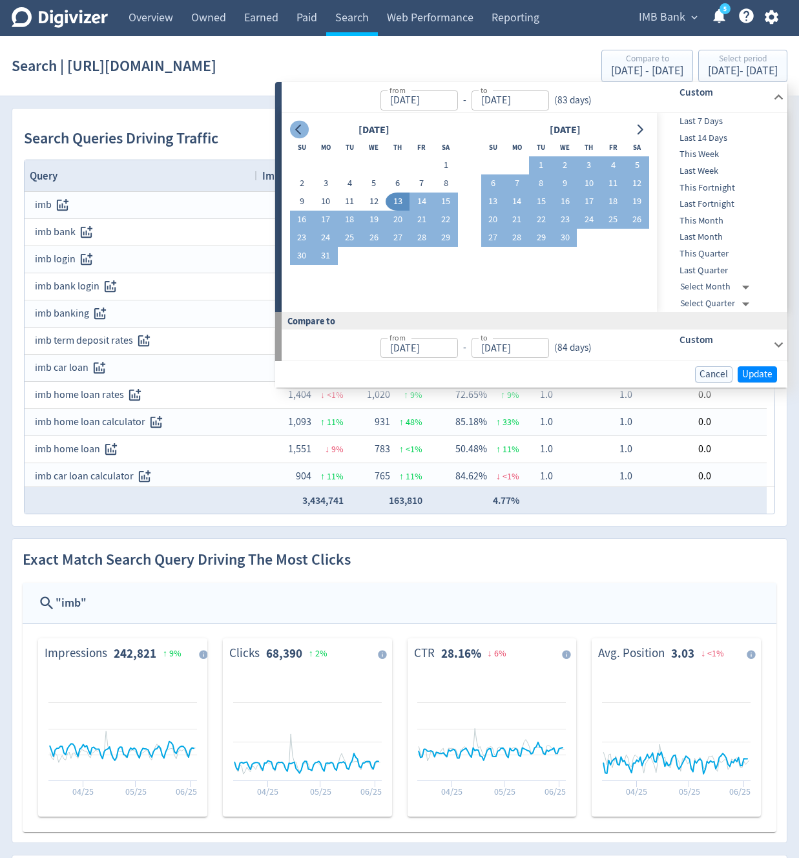
click at [302, 130] on icon "Go to previous month" at bounding box center [299, 130] width 10 height 10
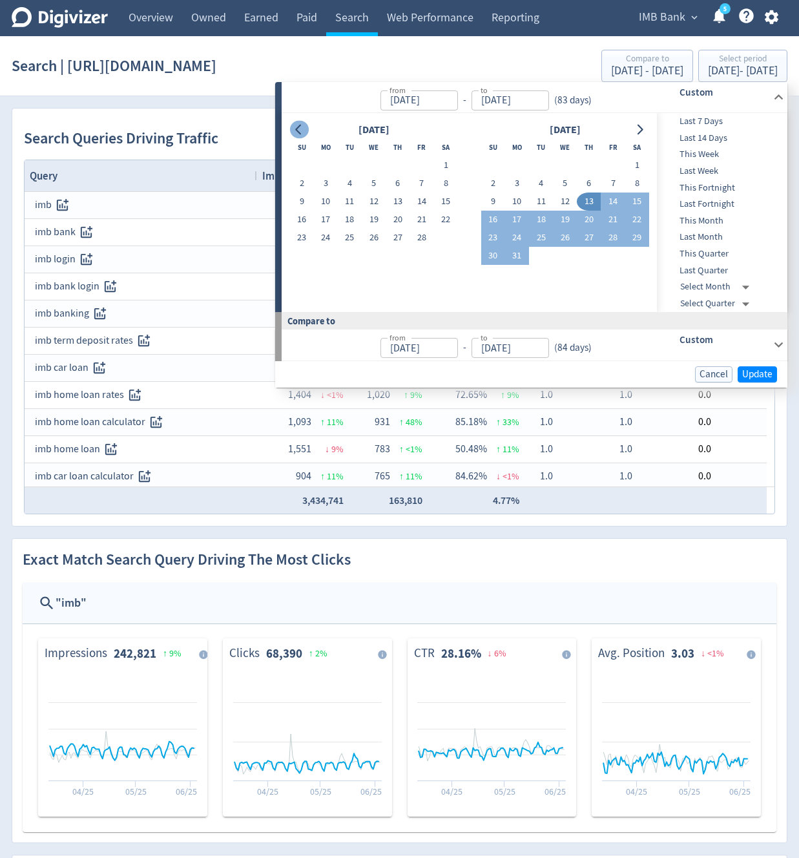
click at [302, 130] on icon "Go to previous month" at bounding box center [299, 130] width 10 height 10
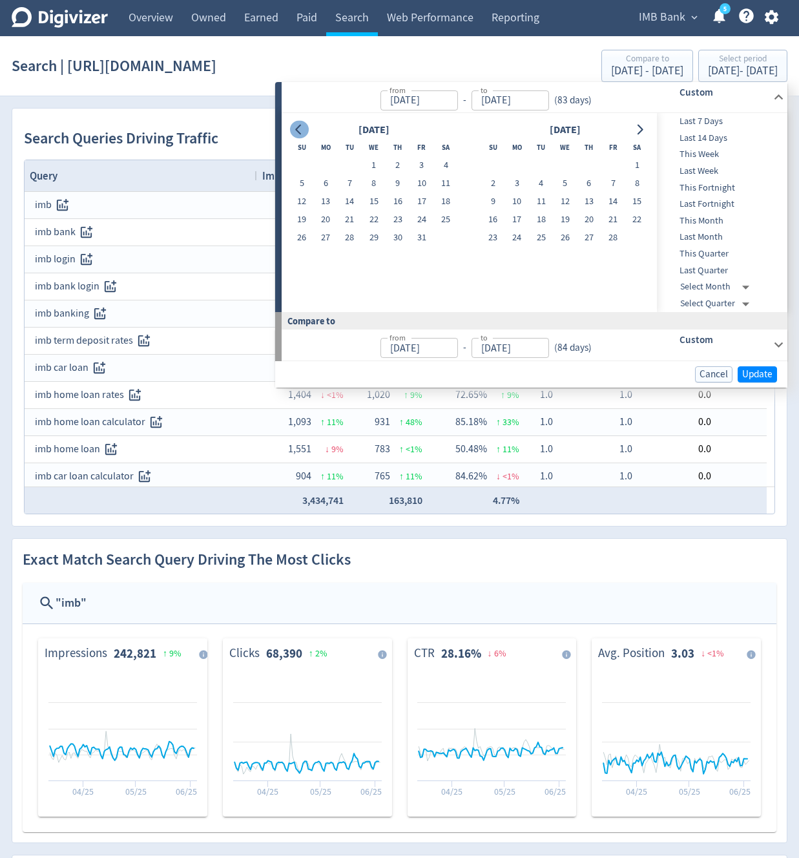
click at [302, 130] on icon "Go to previous month" at bounding box center [299, 130] width 10 height 10
click at [395, 205] on button "19" at bounding box center [398, 201] width 24 height 18
type input "[DATE]"
click at [637, 129] on icon "Go to next month" at bounding box center [639, 130] width 10 height 10
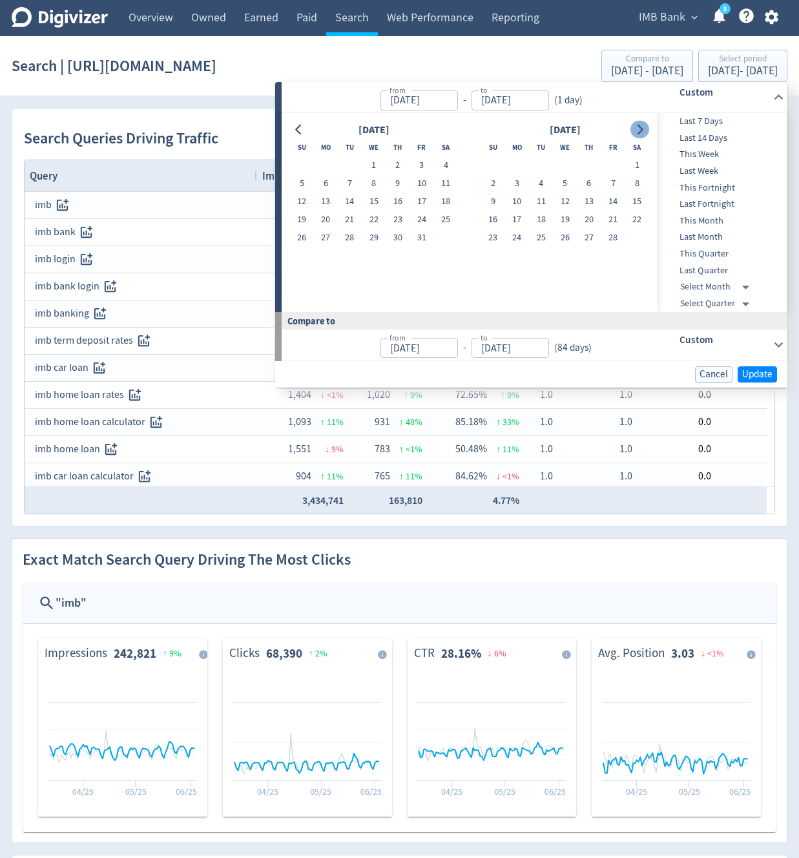
click at [637, 129] on icon "Go to next month" at bounding box center [639, 130] width 10 height 10
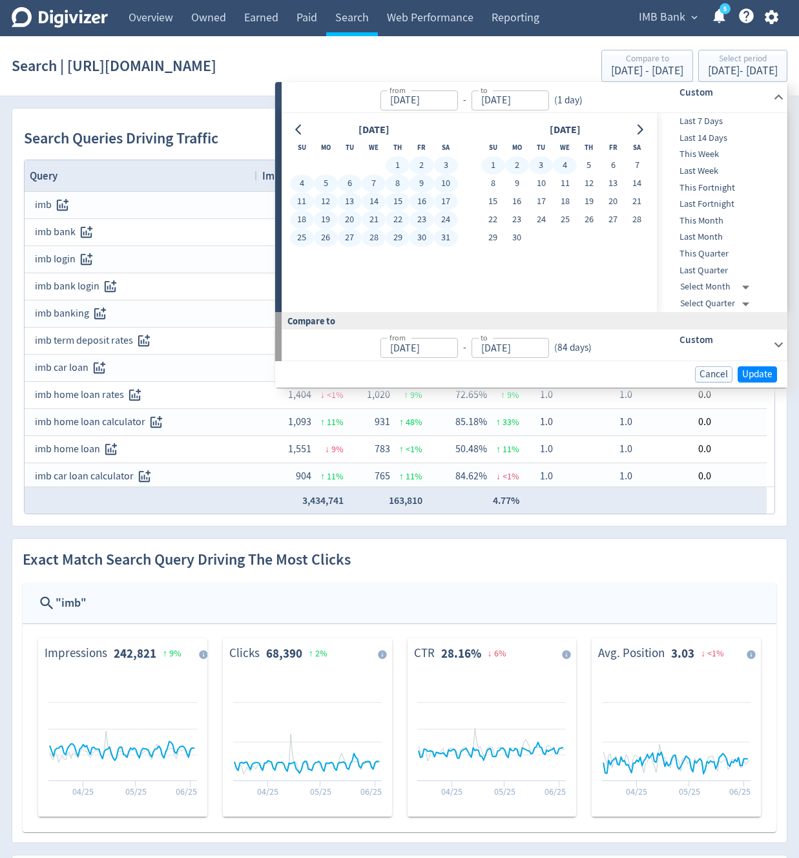
click at [562, 162] on button "4" at bounding box center [565, 165] width 24 height 18
type input "[DATE]"
type input "Jul 04, 2024"
type input "Dec 18, 2024"
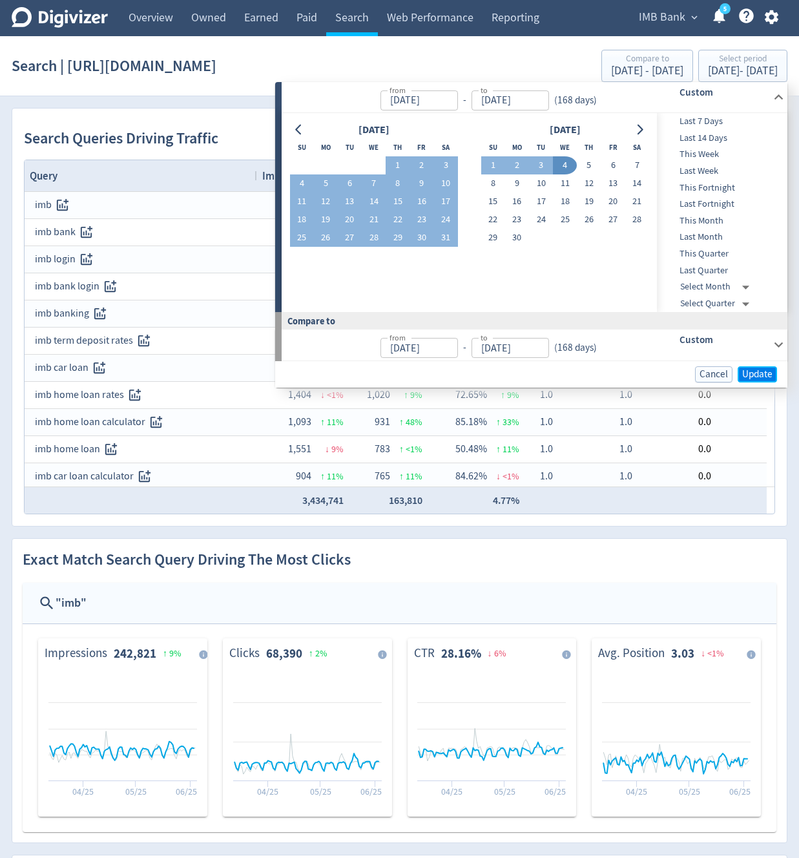
click at [761, 376] on span "Update" at bounding box center [757, 374] width 30 height 10
